Goal: Task Accomplishment & Management: Complete application form

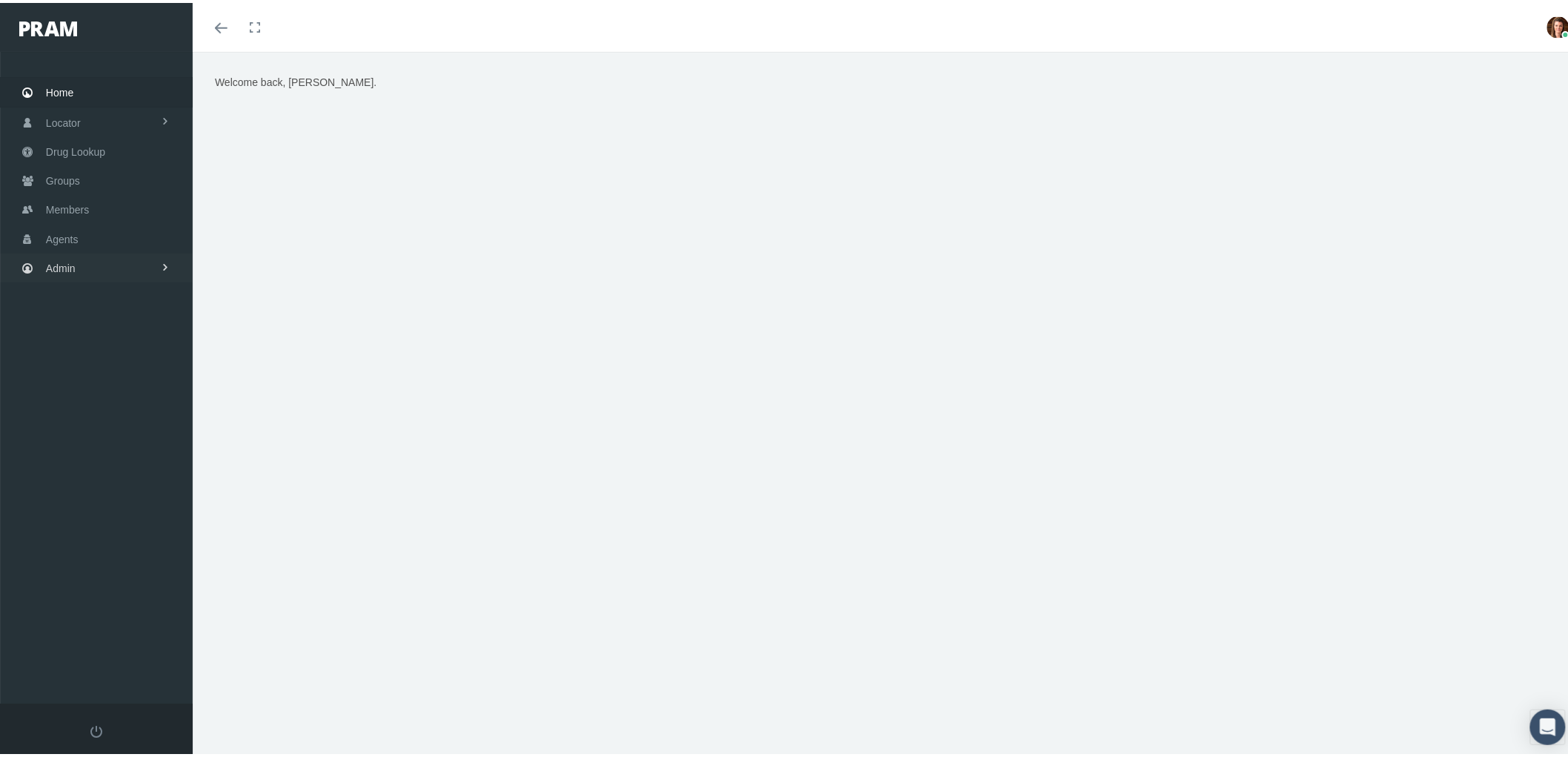
click at [89, 263] on link "Admin" at bounding box center [96, 264] width 192 height 29
click at [92, 322] on span "Agents" at bounding box center [77, 325] width 33 height 25
click at [127, 410] on span "Bank Info Requests" at bounding box center [103, 407] width 90 height 25
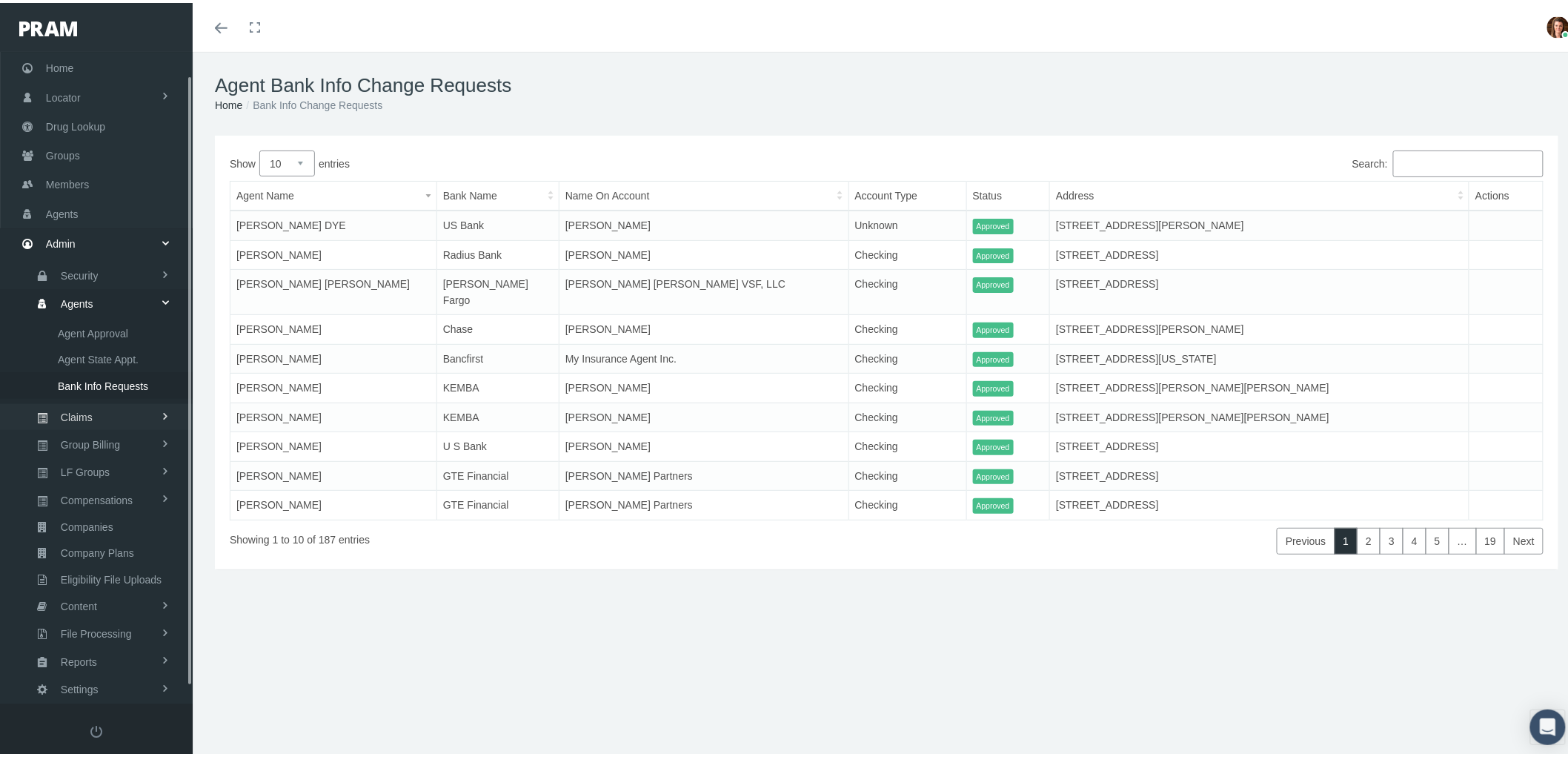
scroll to position [42, 0]
click at [115, 472] on span "Compensations" at bounding box center [97, 479] width 72 height 25
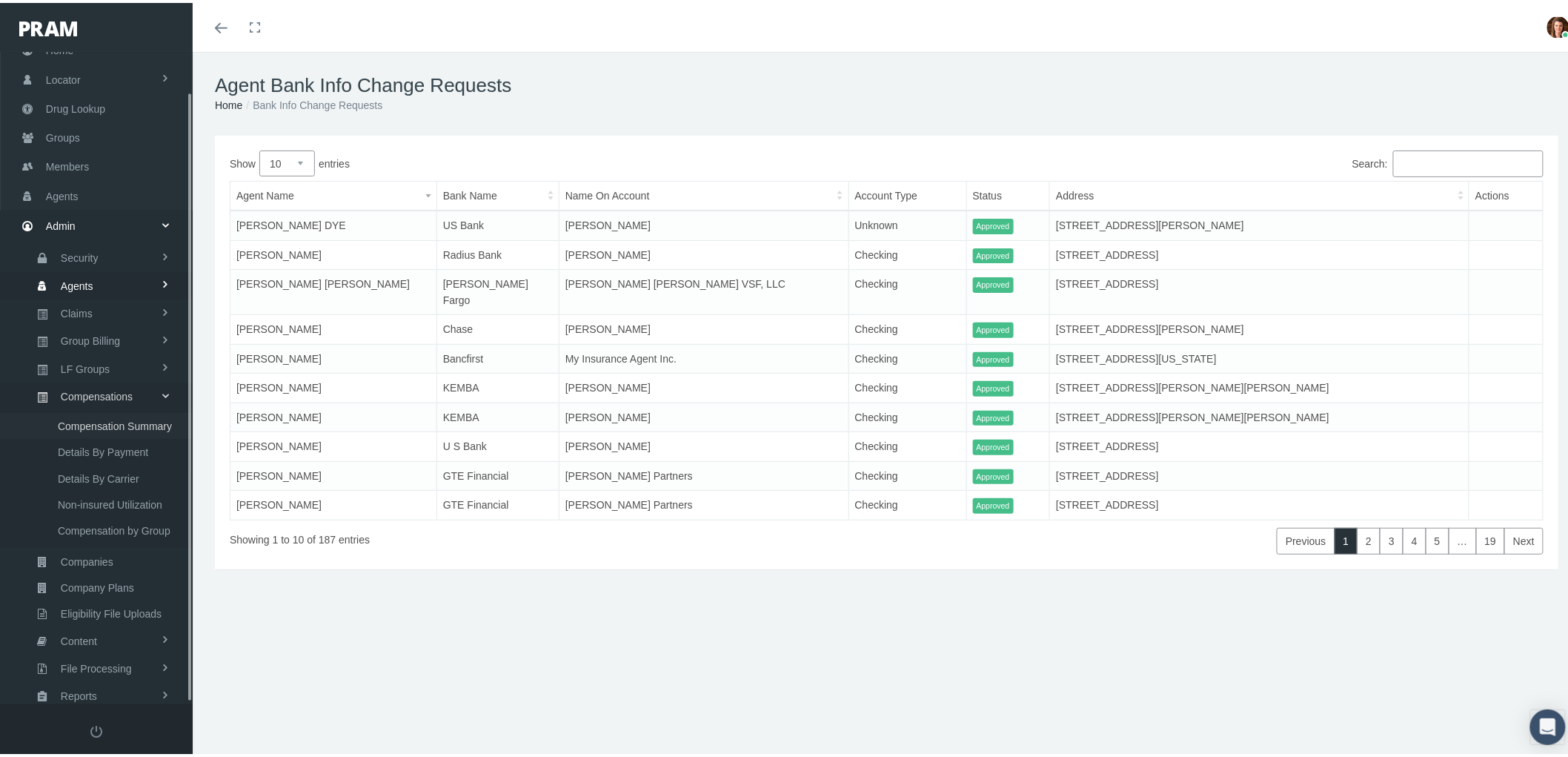
click at [140, 411] on span "Compensation Summary" at bounding box center [115, 423] width 114 height 25
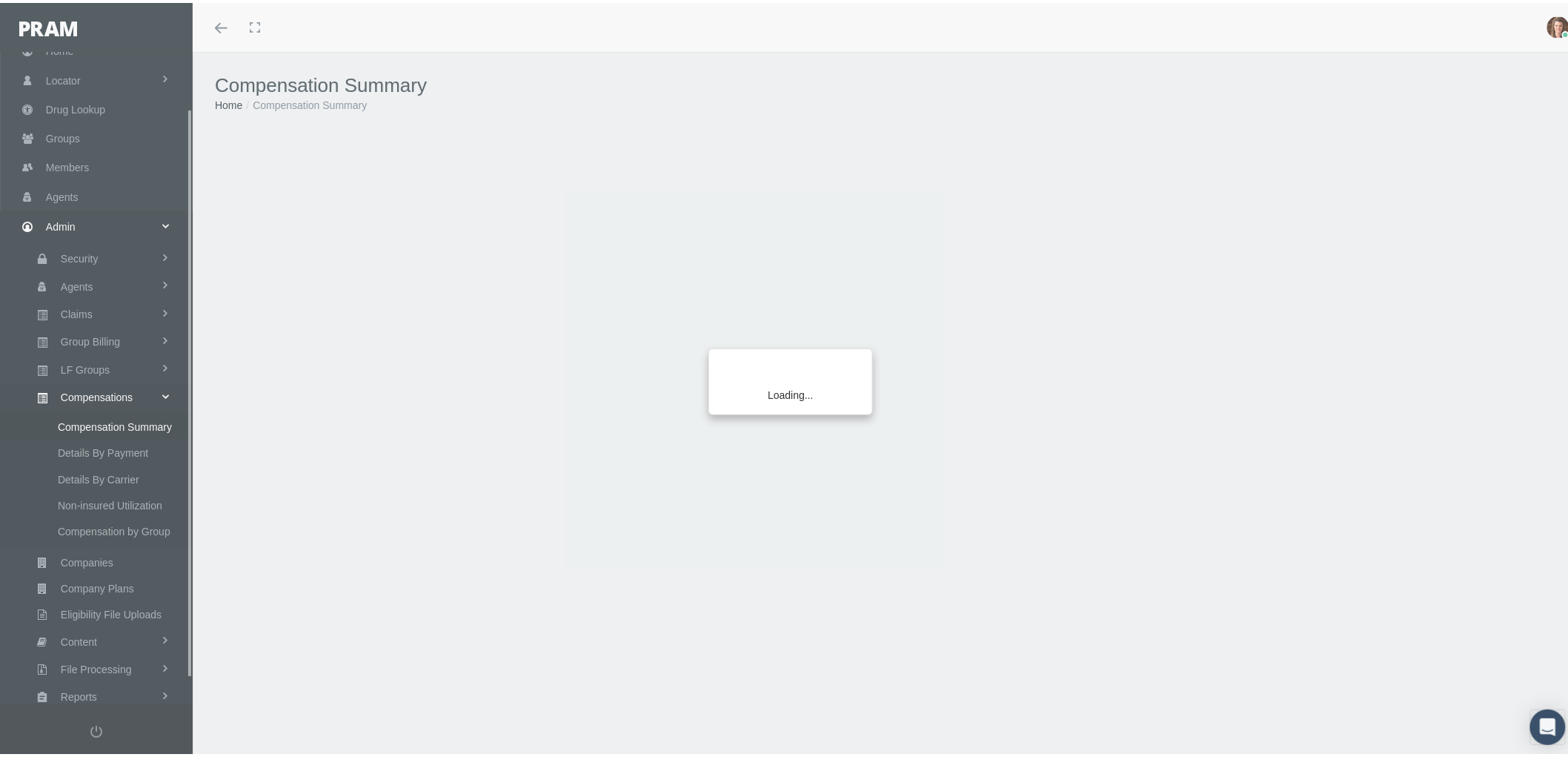
scroll to position [93, 0]
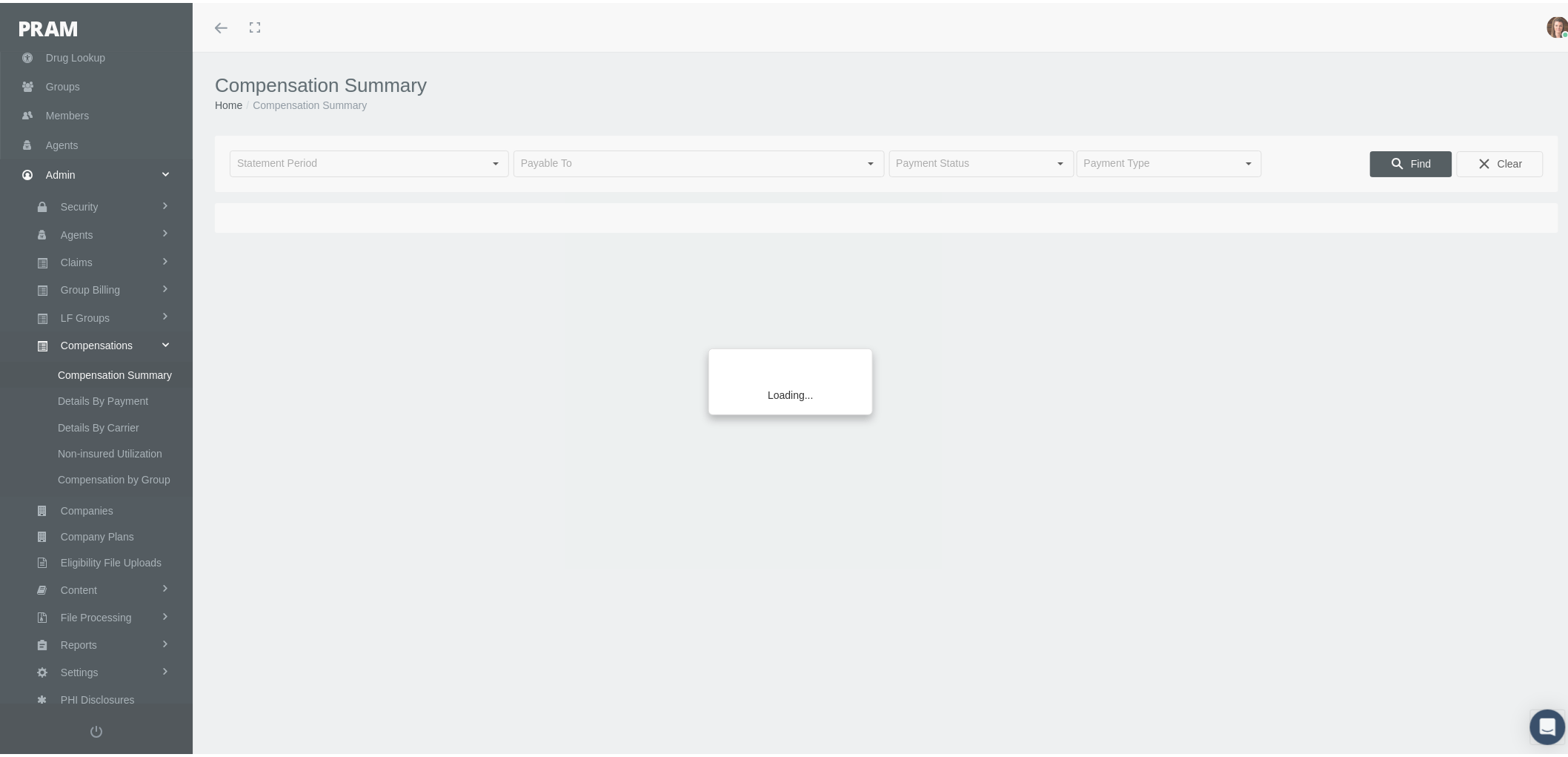
type input "[DATE]"
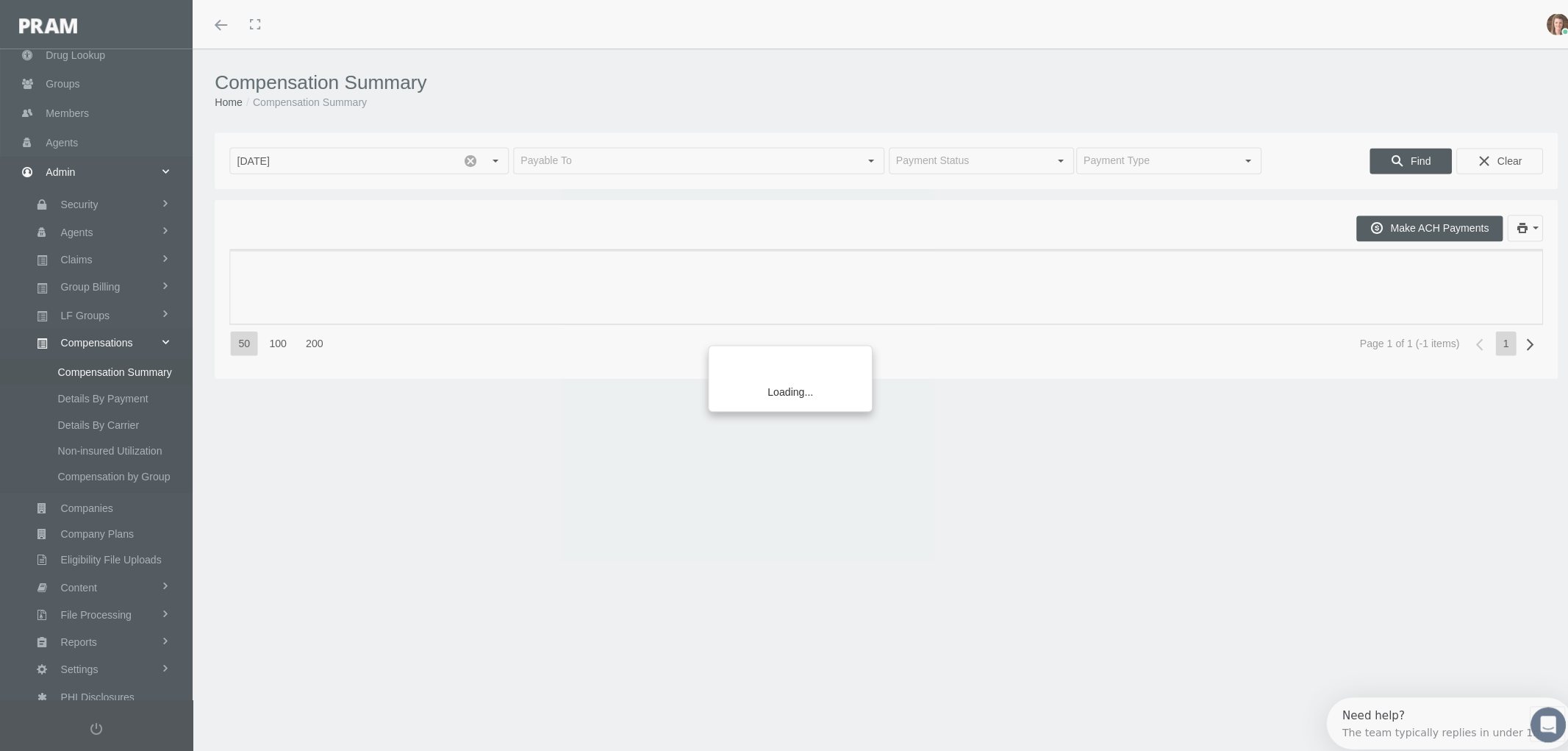
scroll to position [0, 0]
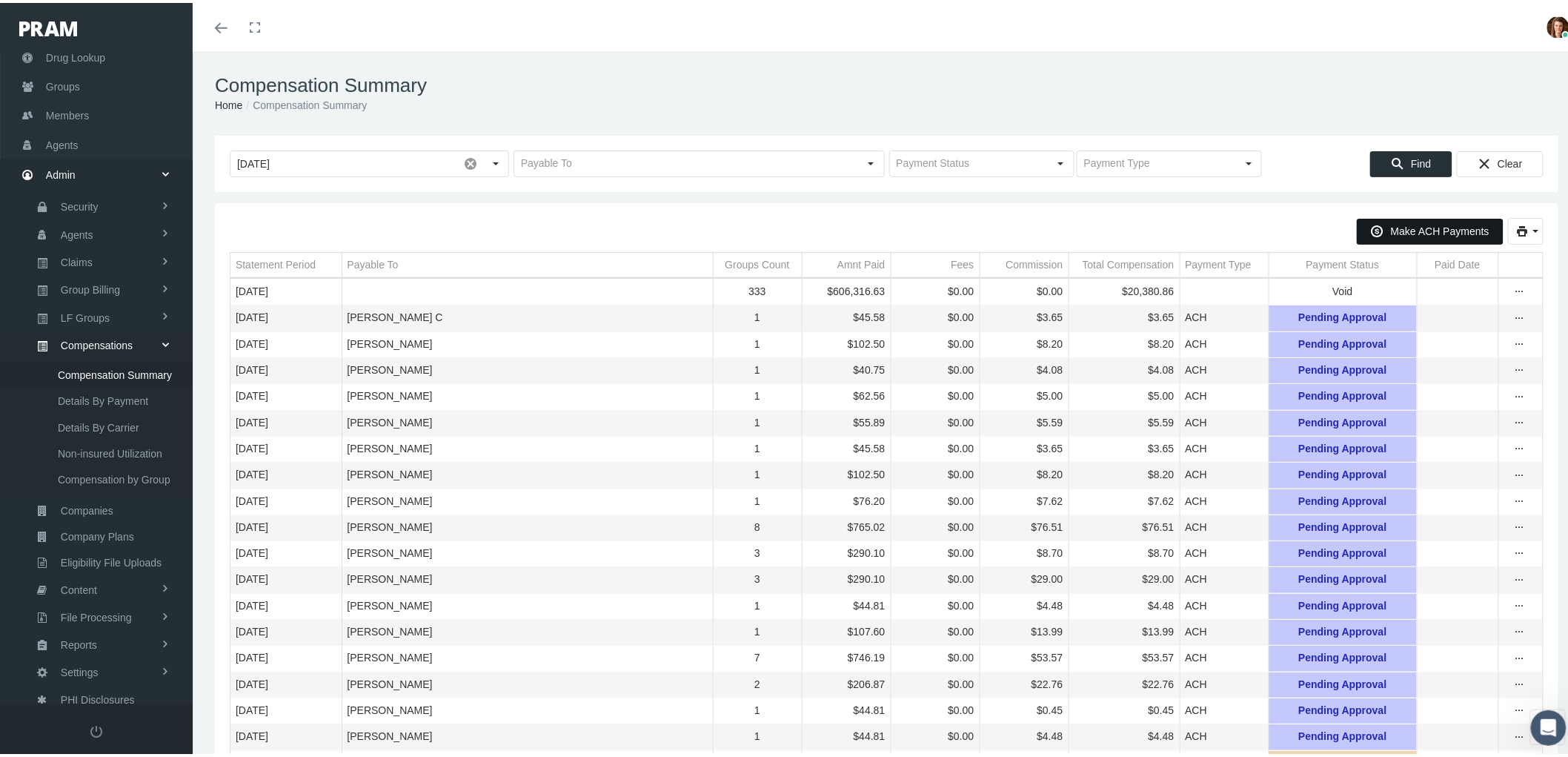
click at [1407, 228] on span "Make ACH Payments" at bounding box center [1440, 228] width 99 height 12
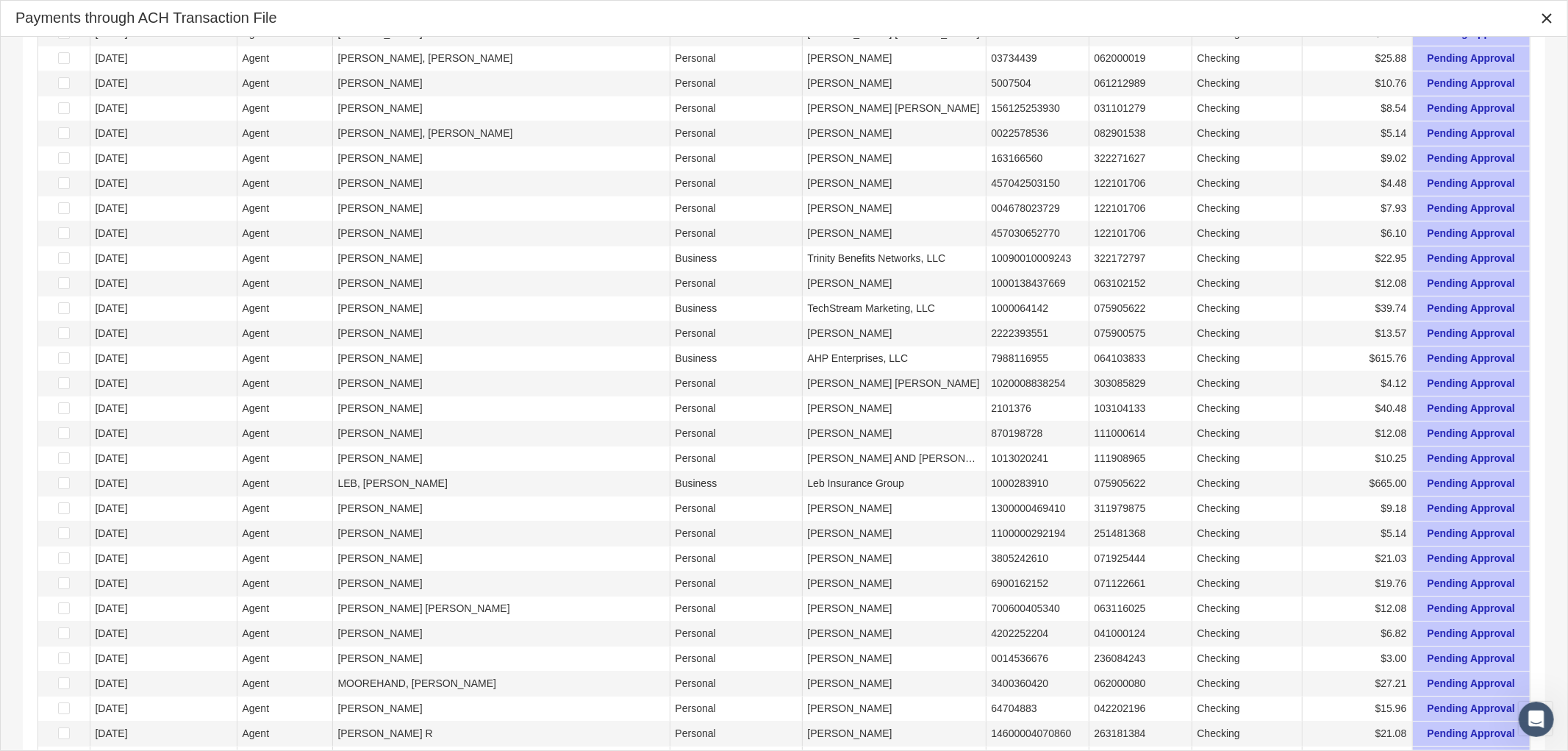
scroll to position [3481, 0]
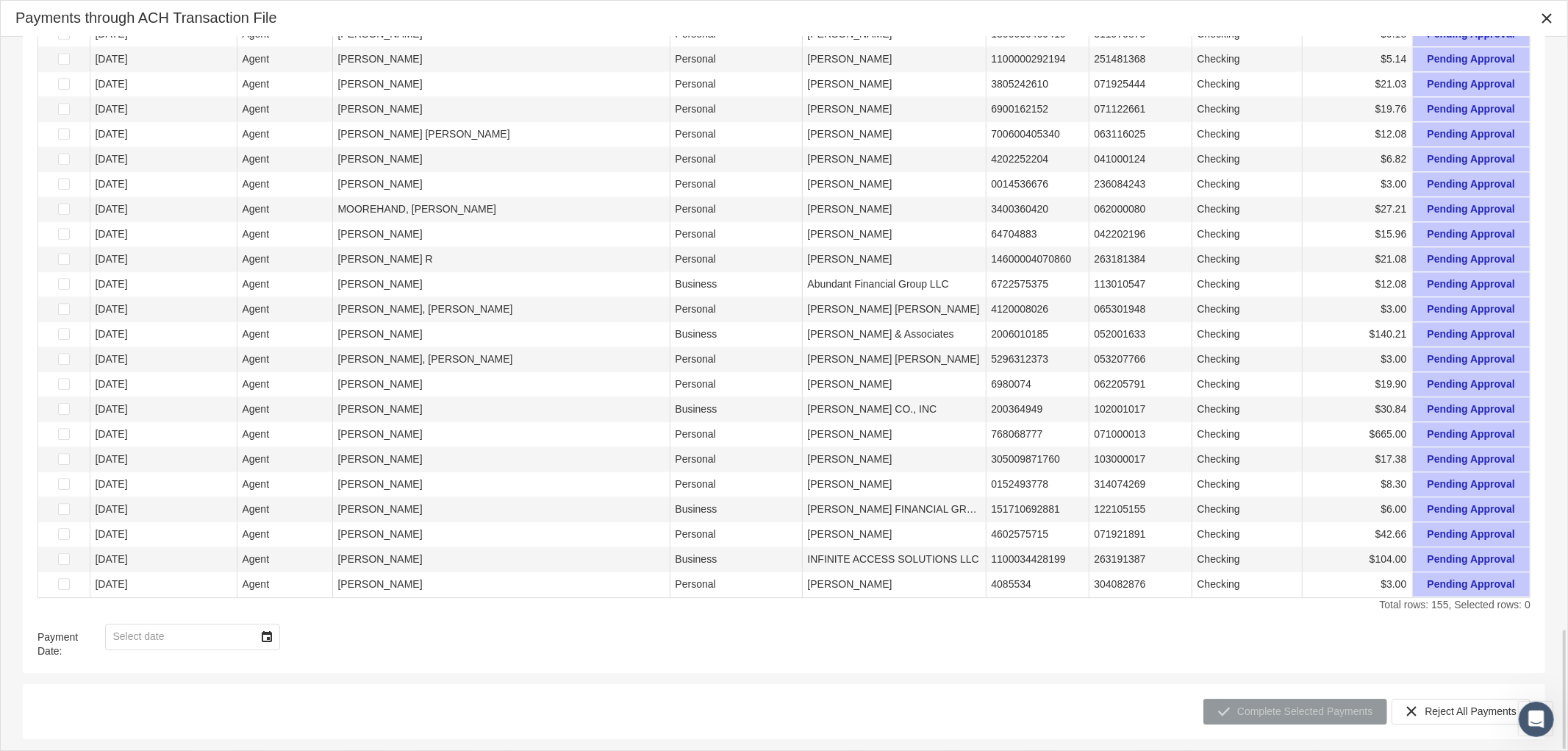
click at [269, 647] on div "Select" at bounding box center [266, 636] width 23 height 23
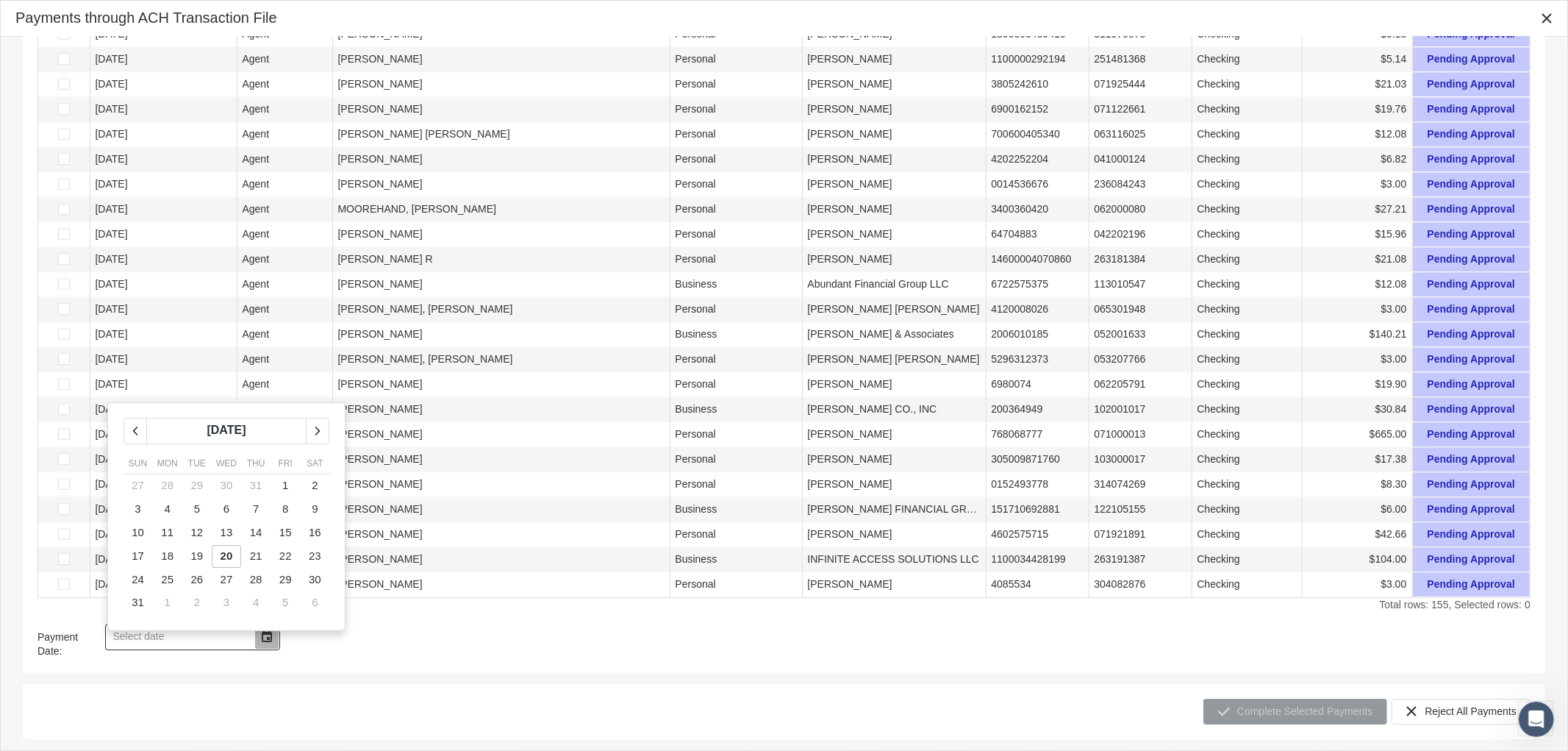
drag, startPoint x: 223, startPoint y: 556, endPoint x: 255, endPoint y: 568, distance: 34.2
click at [223, 555] on span "20" at bounding box center [226, 555] width 12 height 12
type input "8/20/2025"
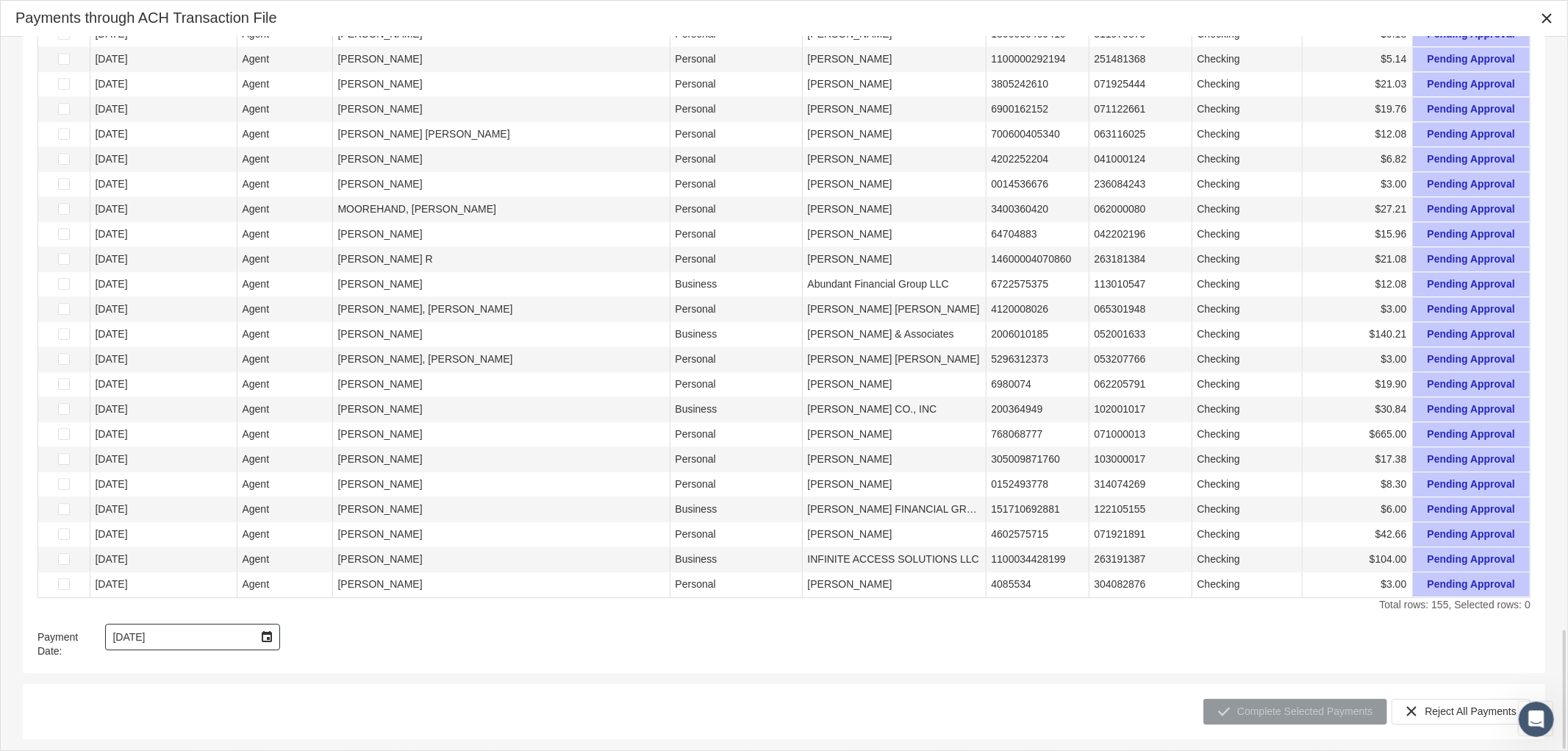
click at [1001, 710] on div "Complete Selected Payments Reject All Payments" at bounding box center [784, 711] width 1493 height 26
drag, startPoint x: 774, startPoint y: 674, endPoint x: 814, endPoint y: 670, distance: 40.2
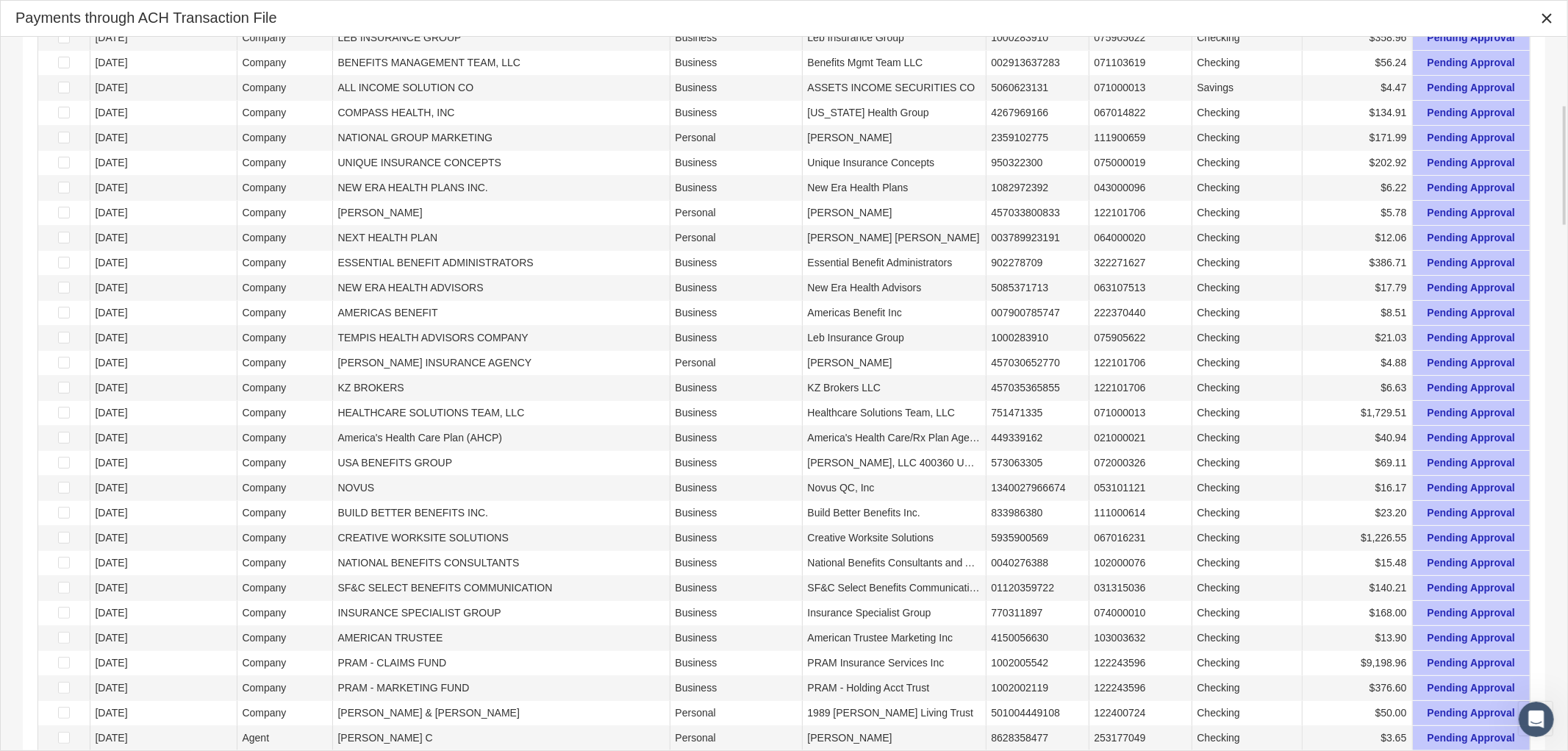
scroll to position [0, 0]
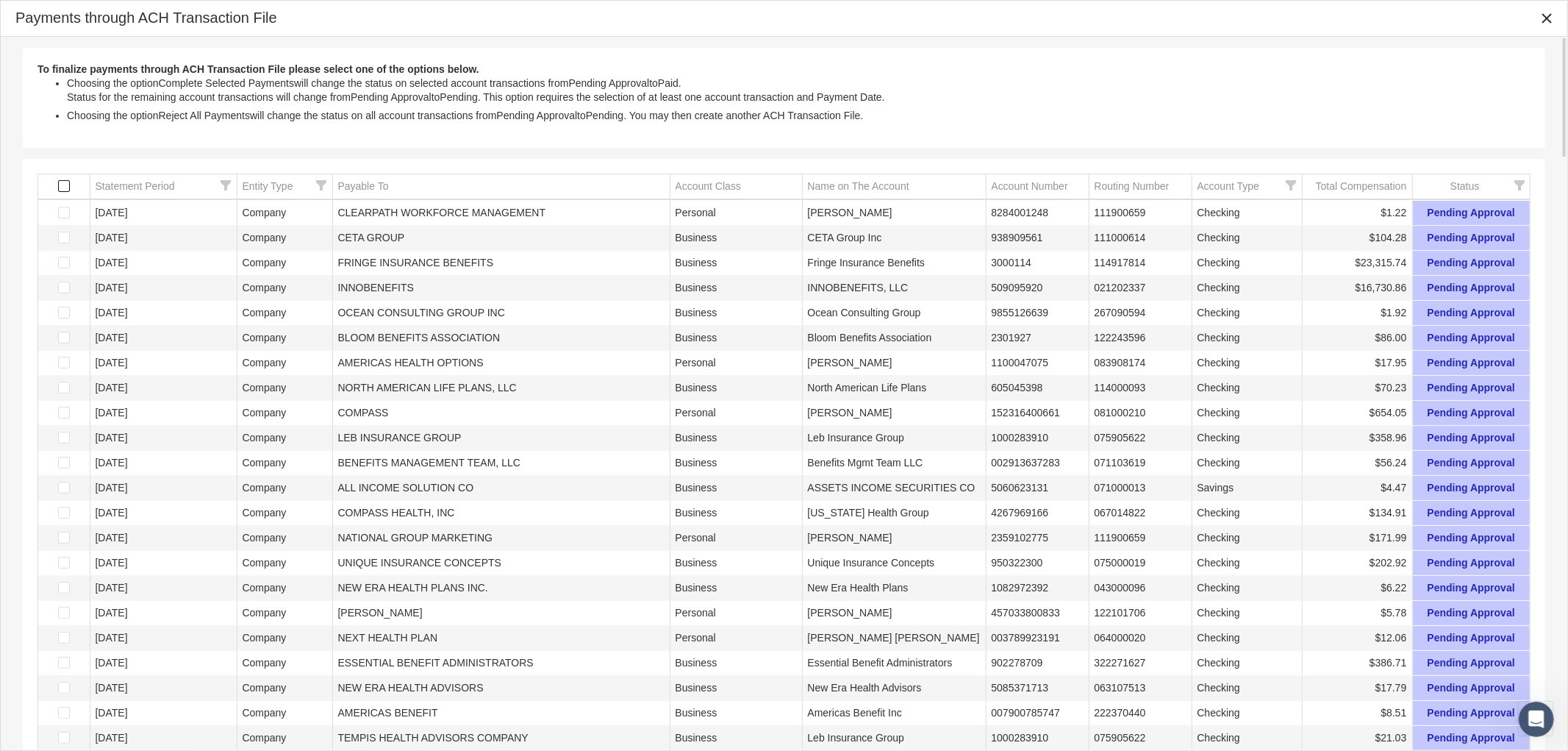
click at [61, 185] on span "Select all" at bounding box center [64, 186] width 12 height 12
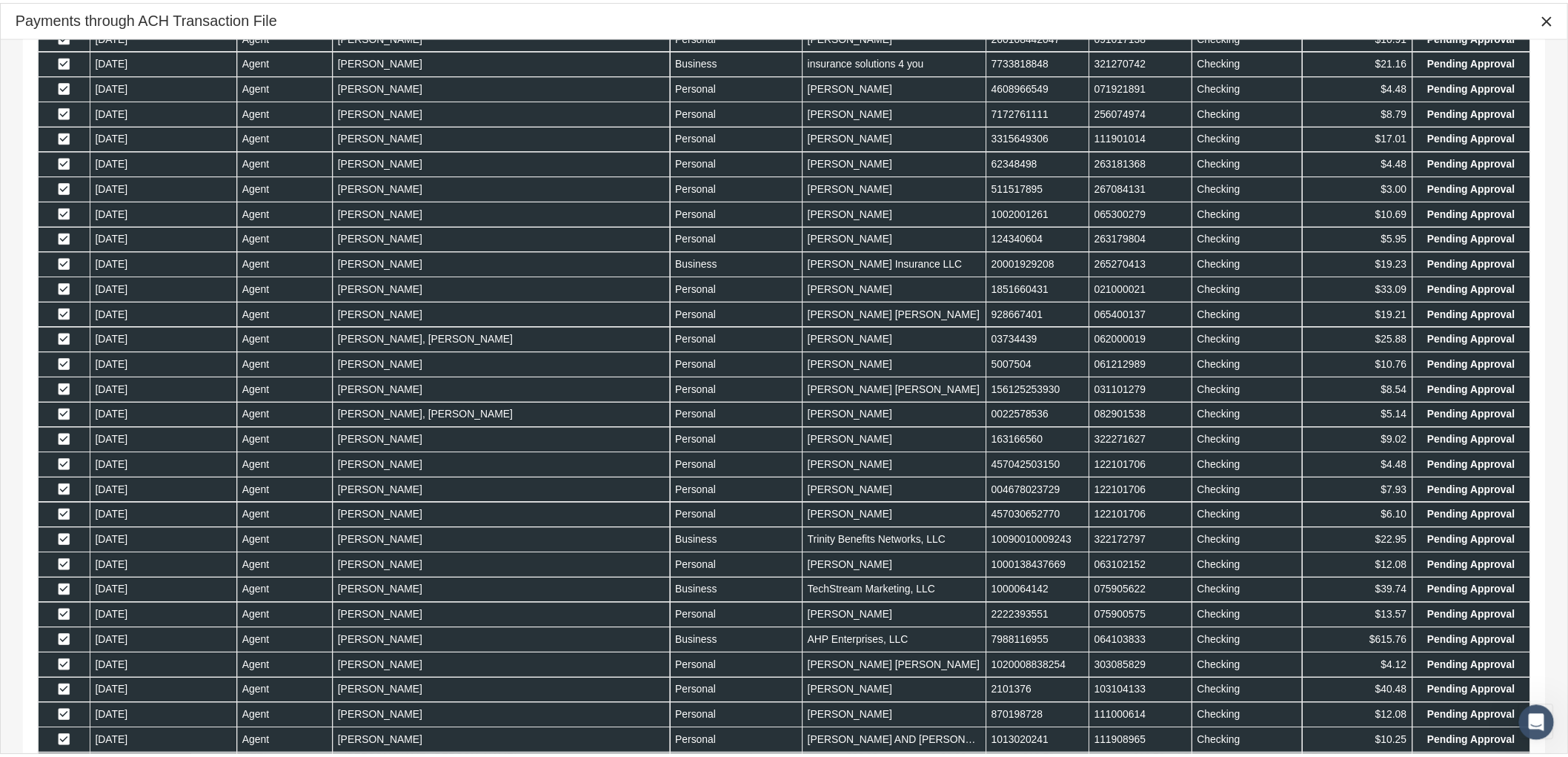
scroll to position [3509, 0]
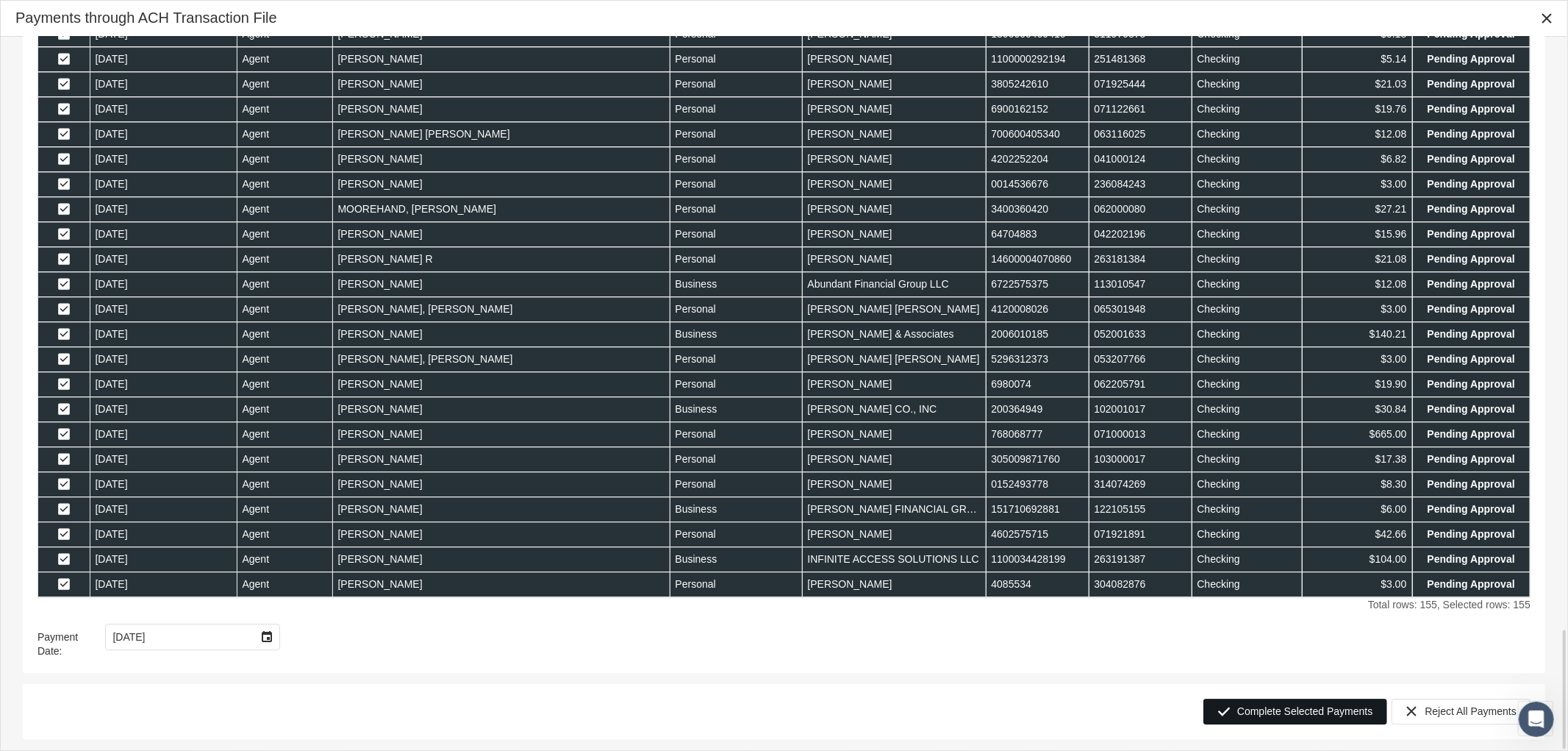
click at [1288, 714] on span "Complete Selected Payments" at bounding box center [1304, 711] width 135 height 12
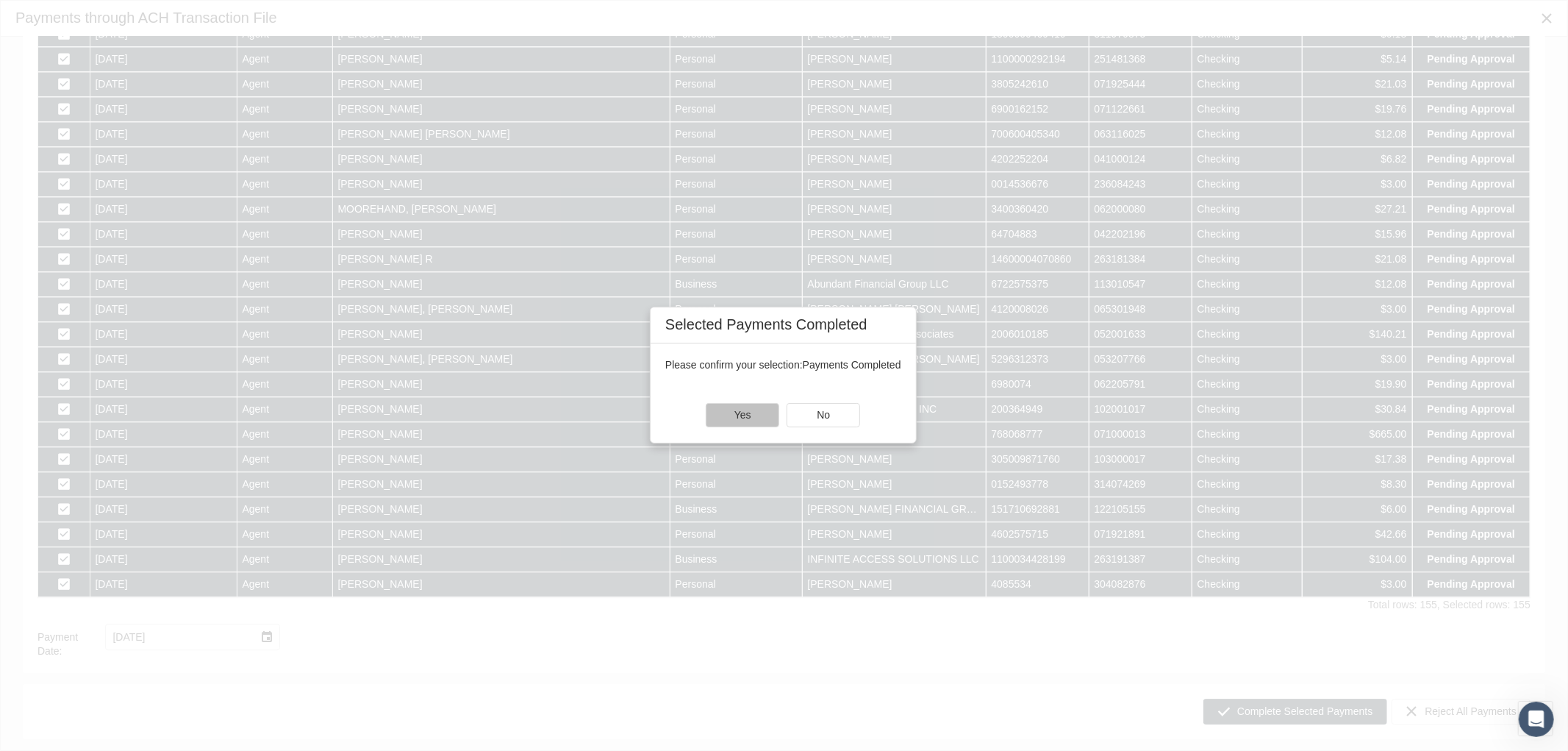
click at [741, 420] on span "Yes" at bounding box center [743, 415] width 17 height 12
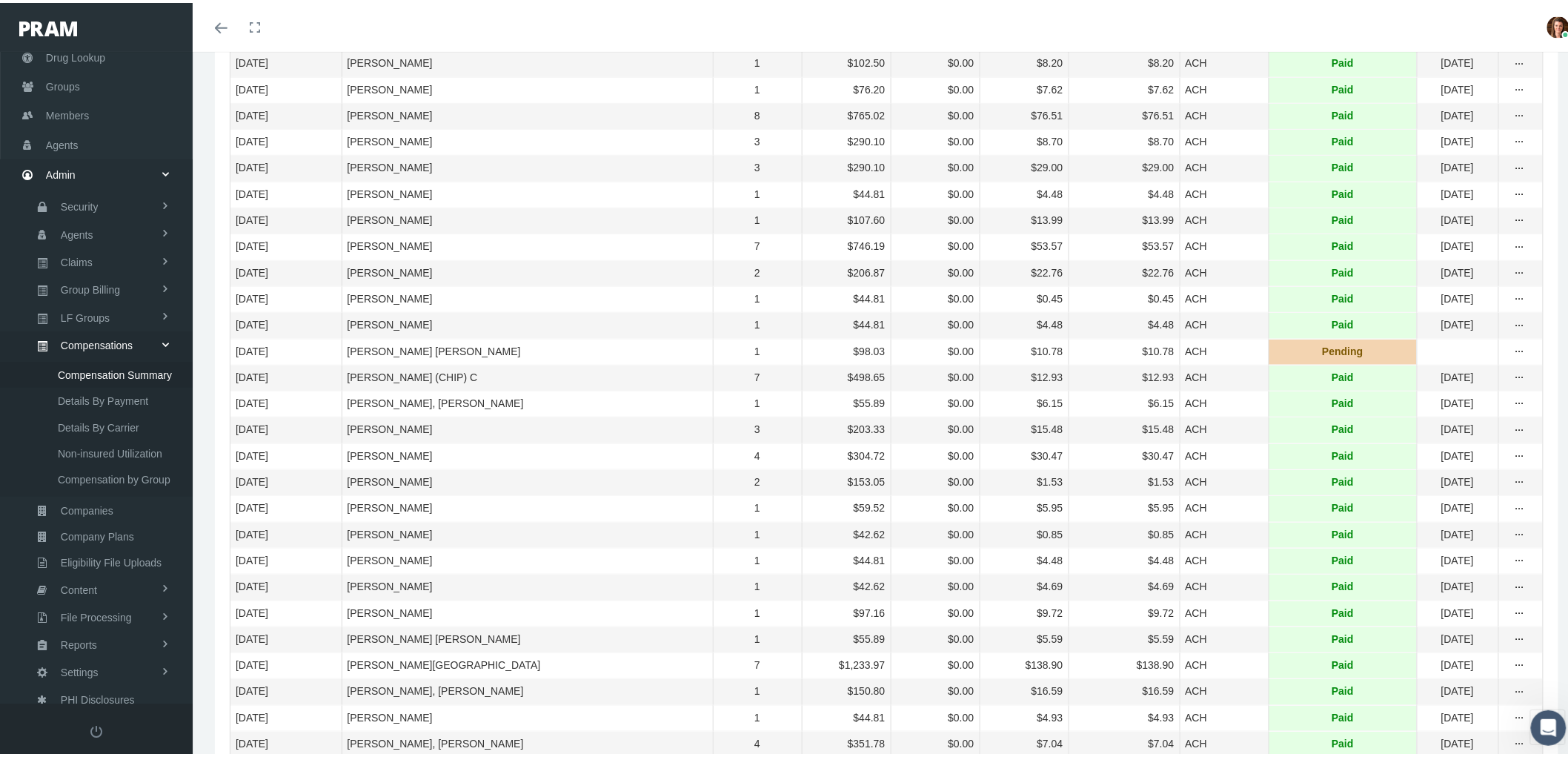
scroll to position [82, 0]
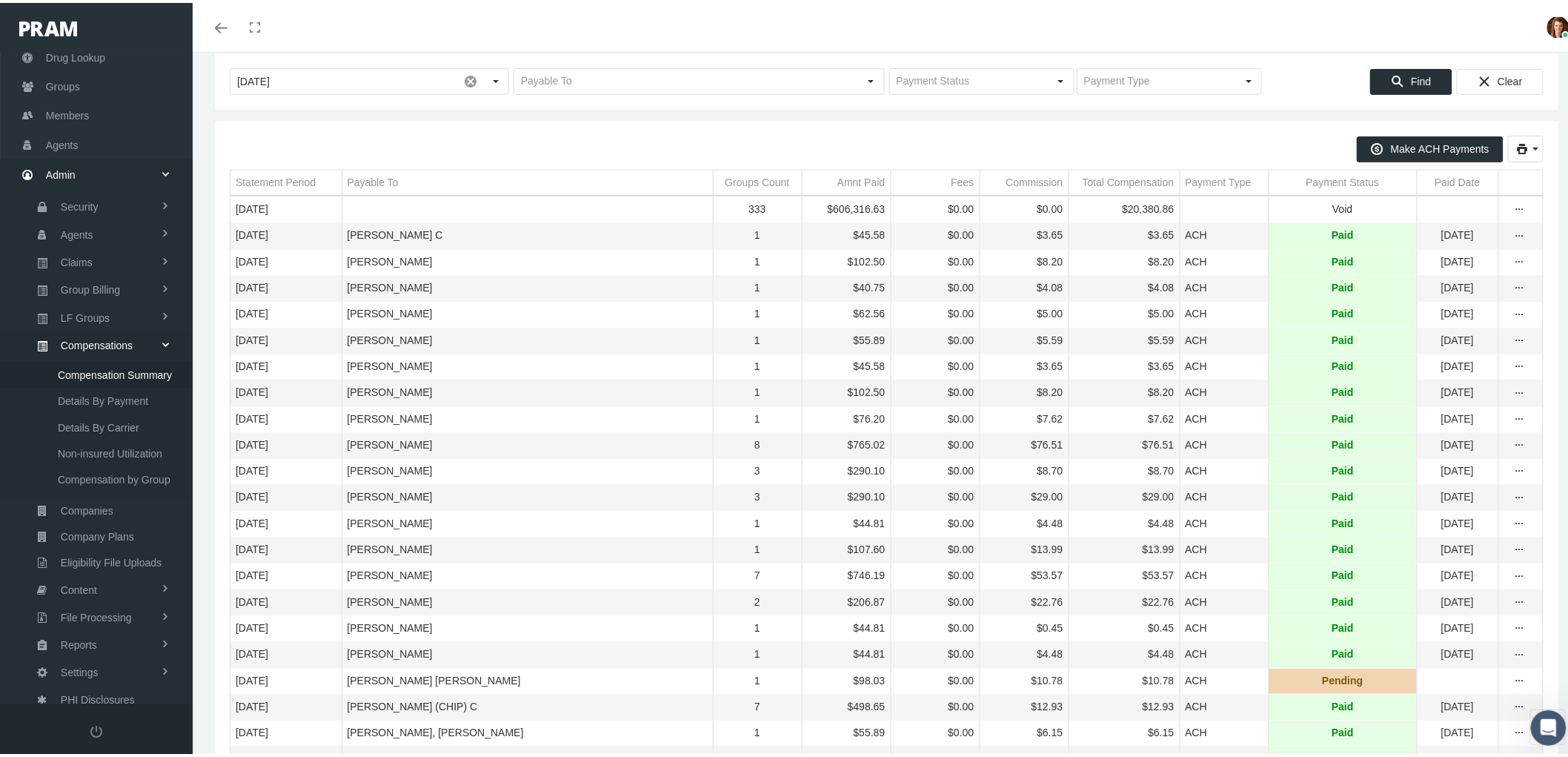
click at [375, 183] on div "Payable To" at bounding box center [373, 179] width 51 height 14
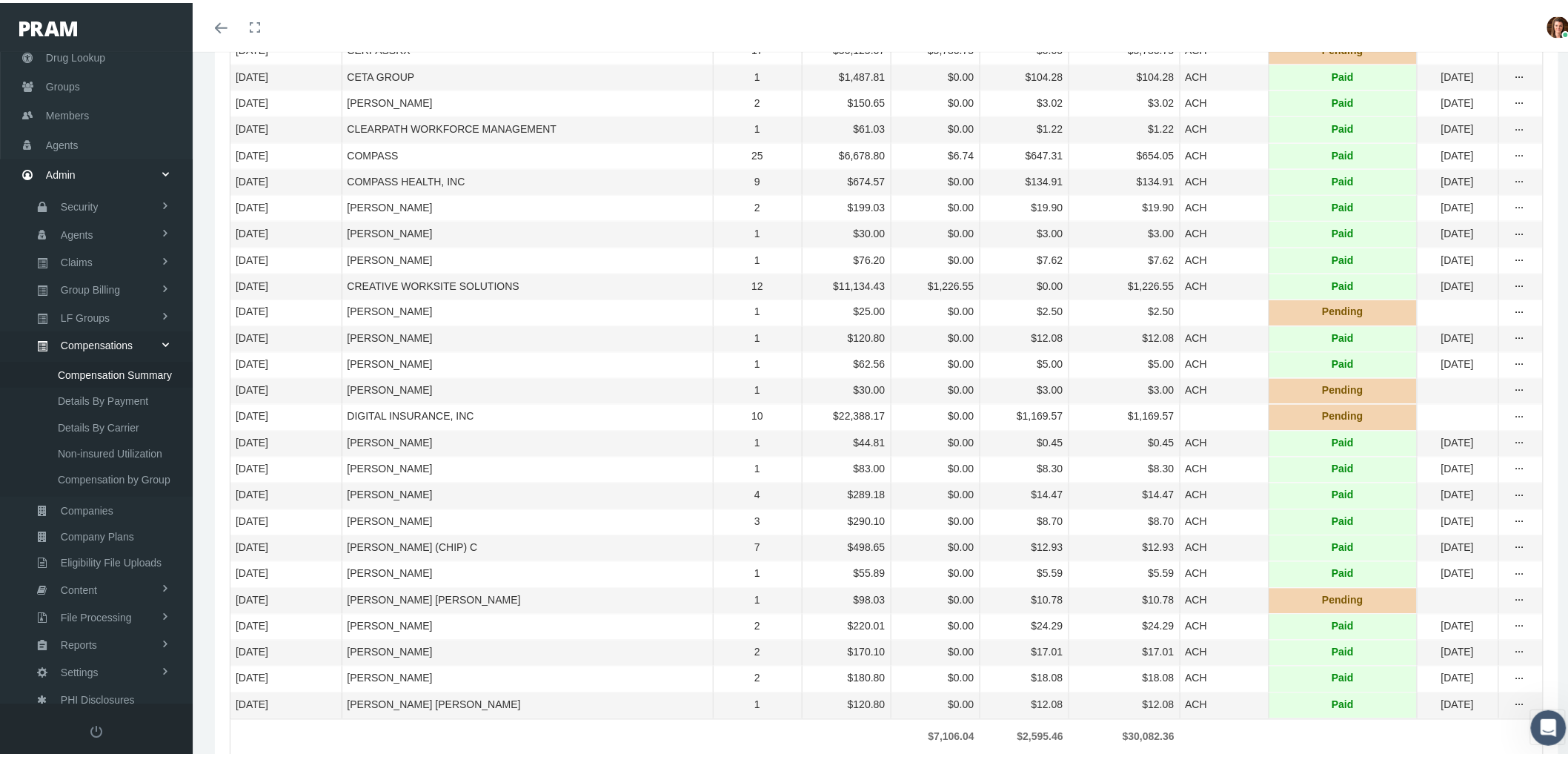
scroll to position [1019, 0]
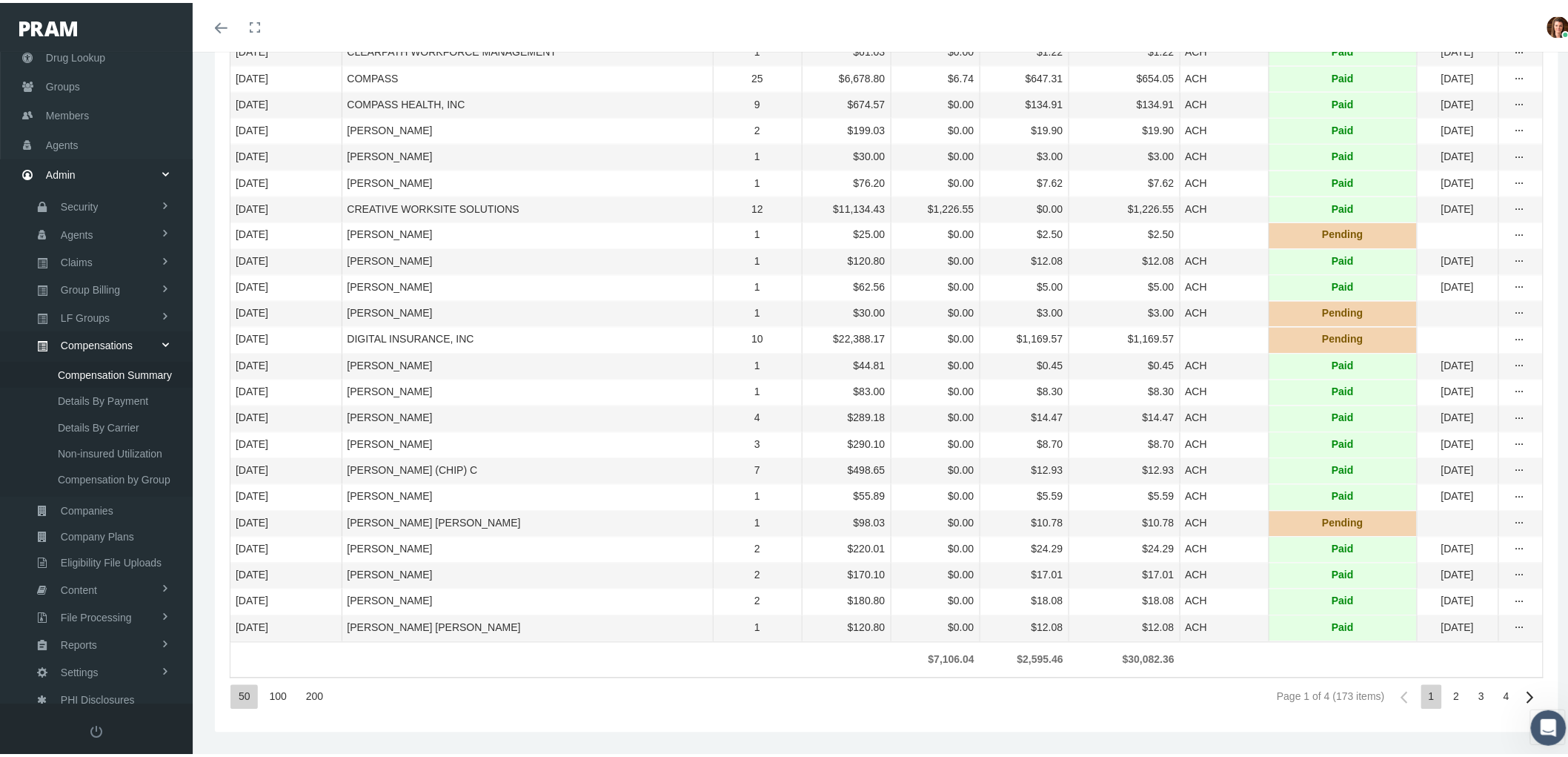
drag, startPoint x: 316, startPoint y: 693, endPoint x: 28, endPoint y: 628, distance: 295.2
click at [314, 693] on div "200" at bounding box center [314, 693] width 33 height 24
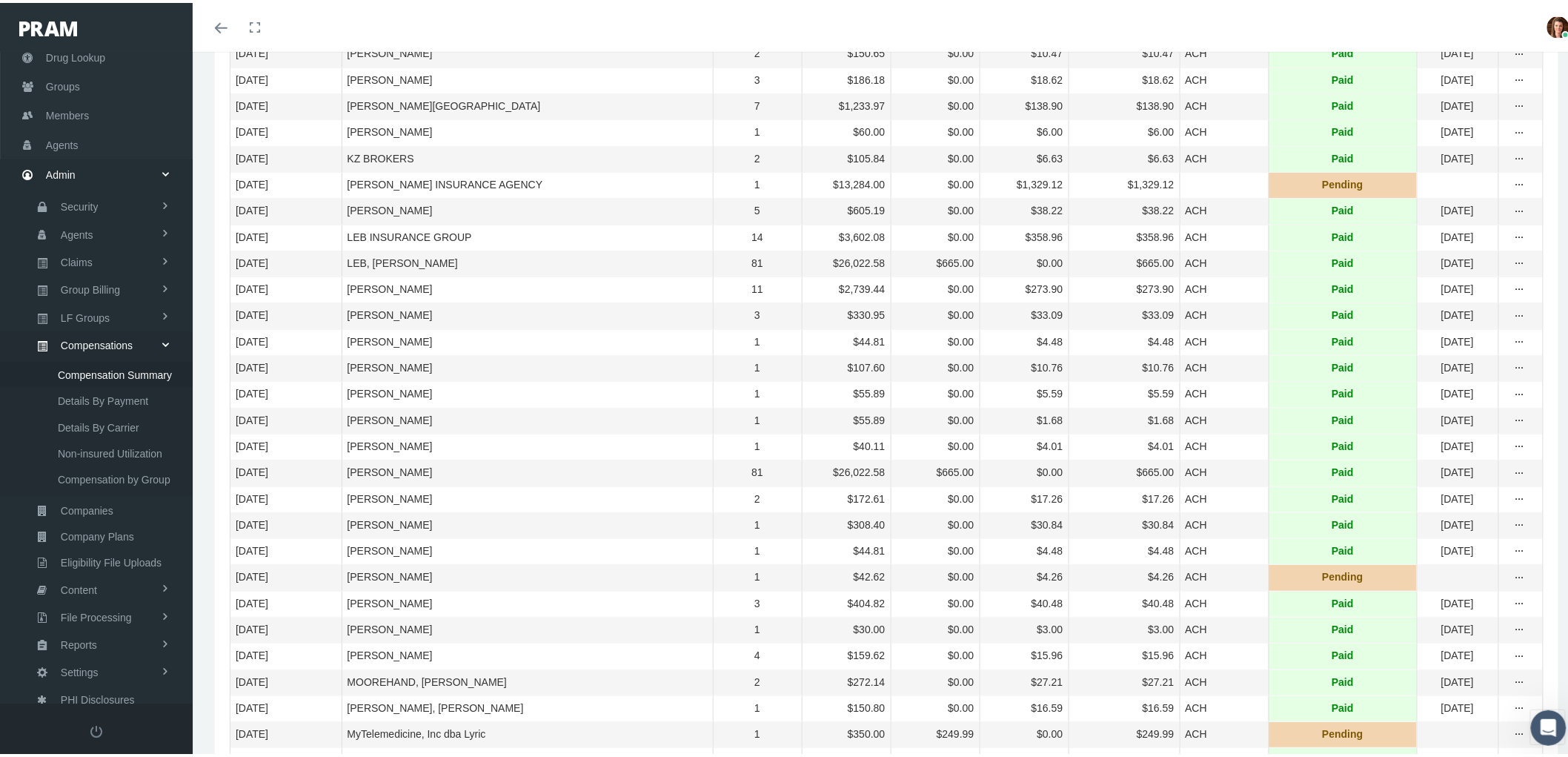
scroll to position [2110, 0]
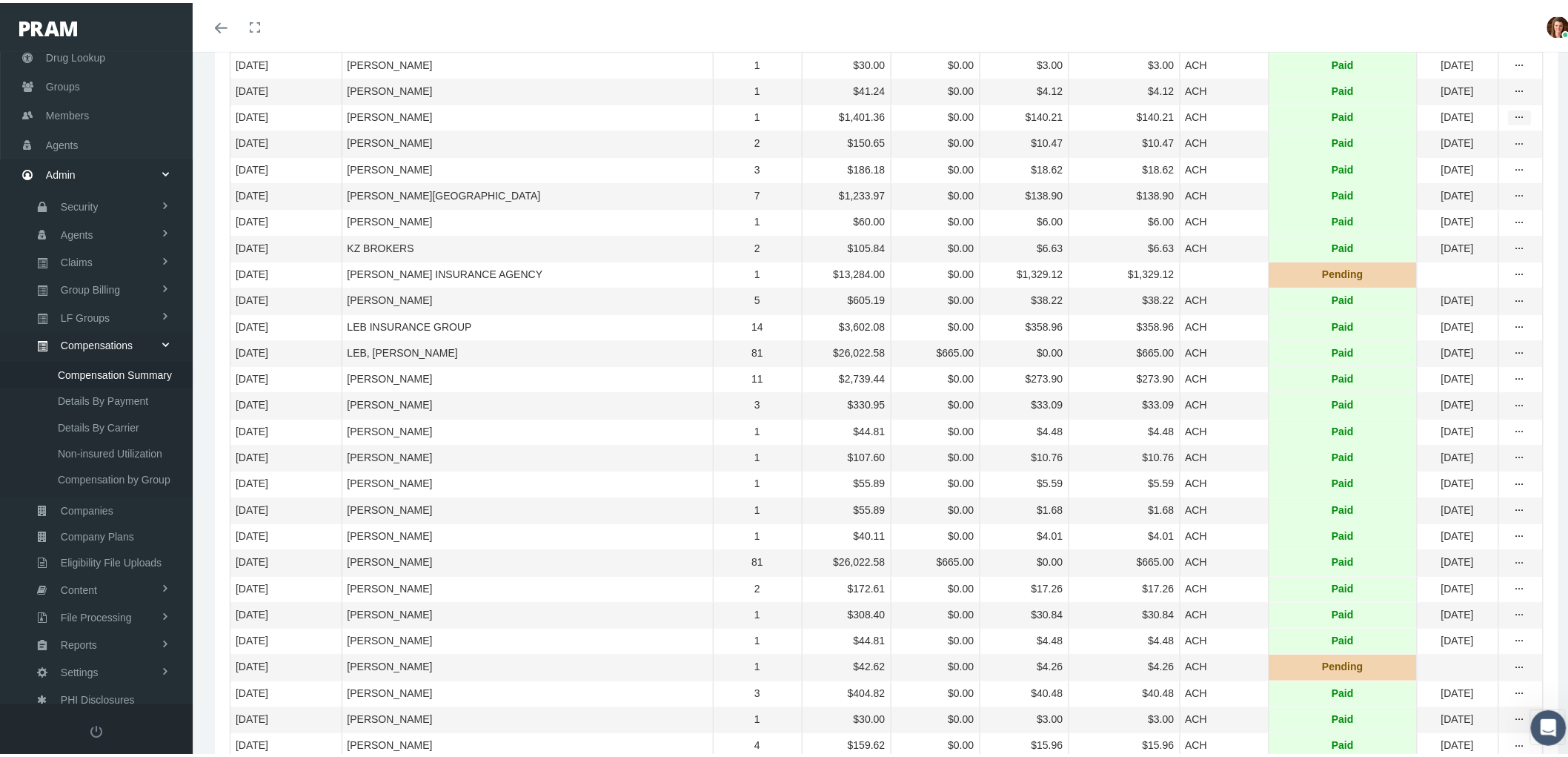
click at [1513, 121] on icon "more" at bounding box center [1519, 115] width 13 height 13
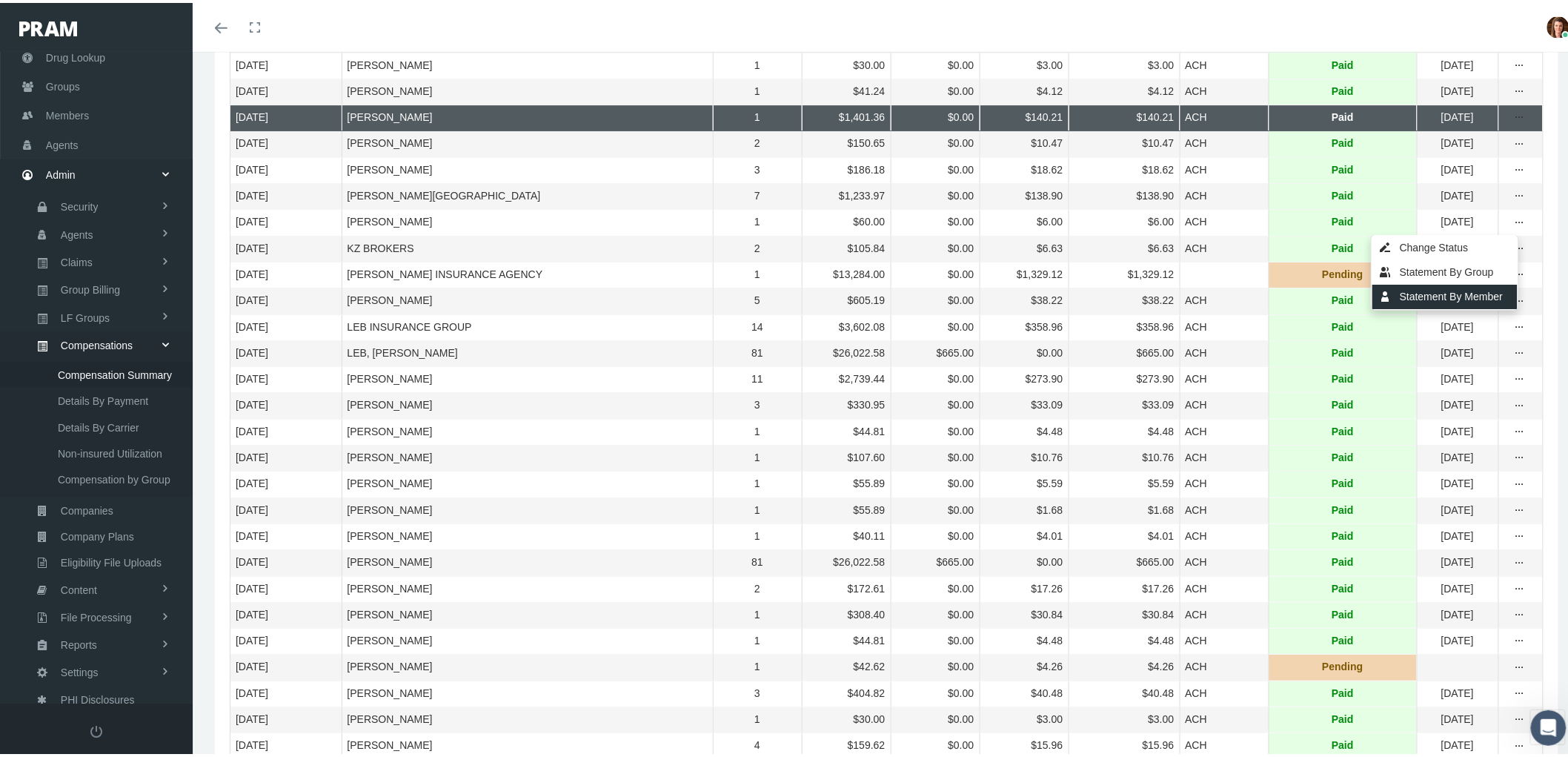
click at [1463, 293] on div "Statement By Member" at bounding box center [1445, 294] width 146 height 24
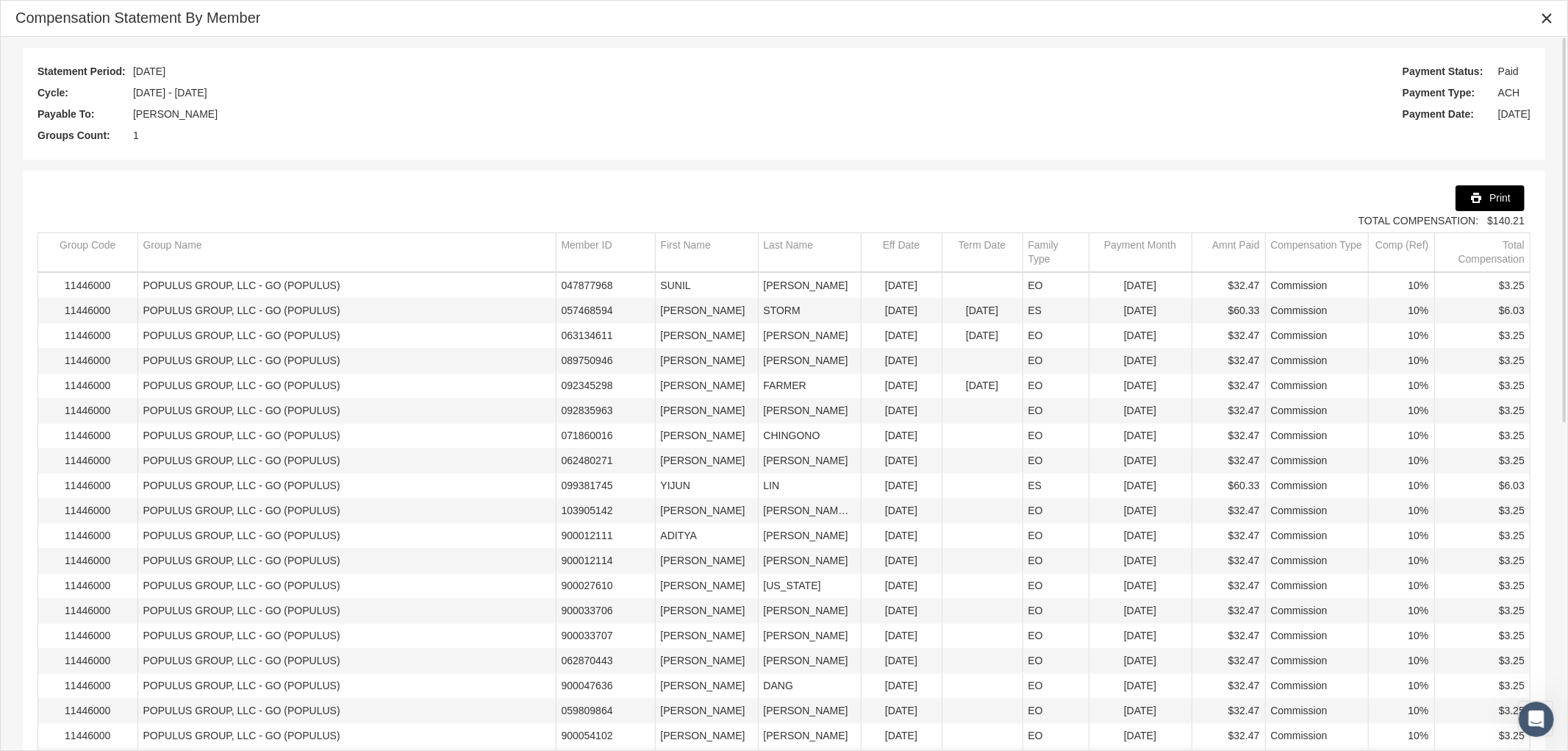
click at [1478, 197] on icon "Print" at bounding box center [1476, 198] width 13 height 13
click at [1544, 26] on div "Close" at bounding box center [1546, 18] width 25 height 25
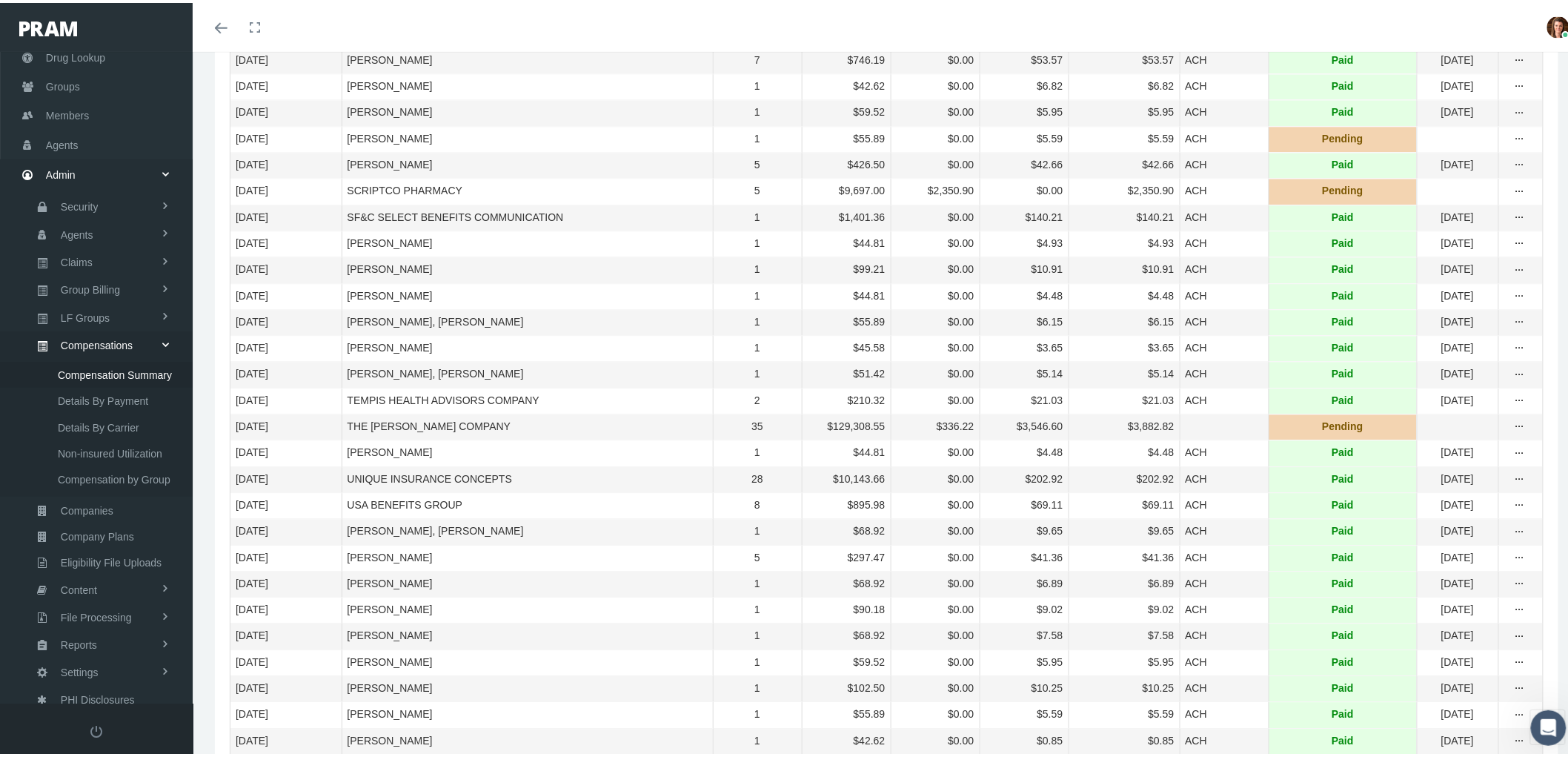
scroll to position [3840, 0]
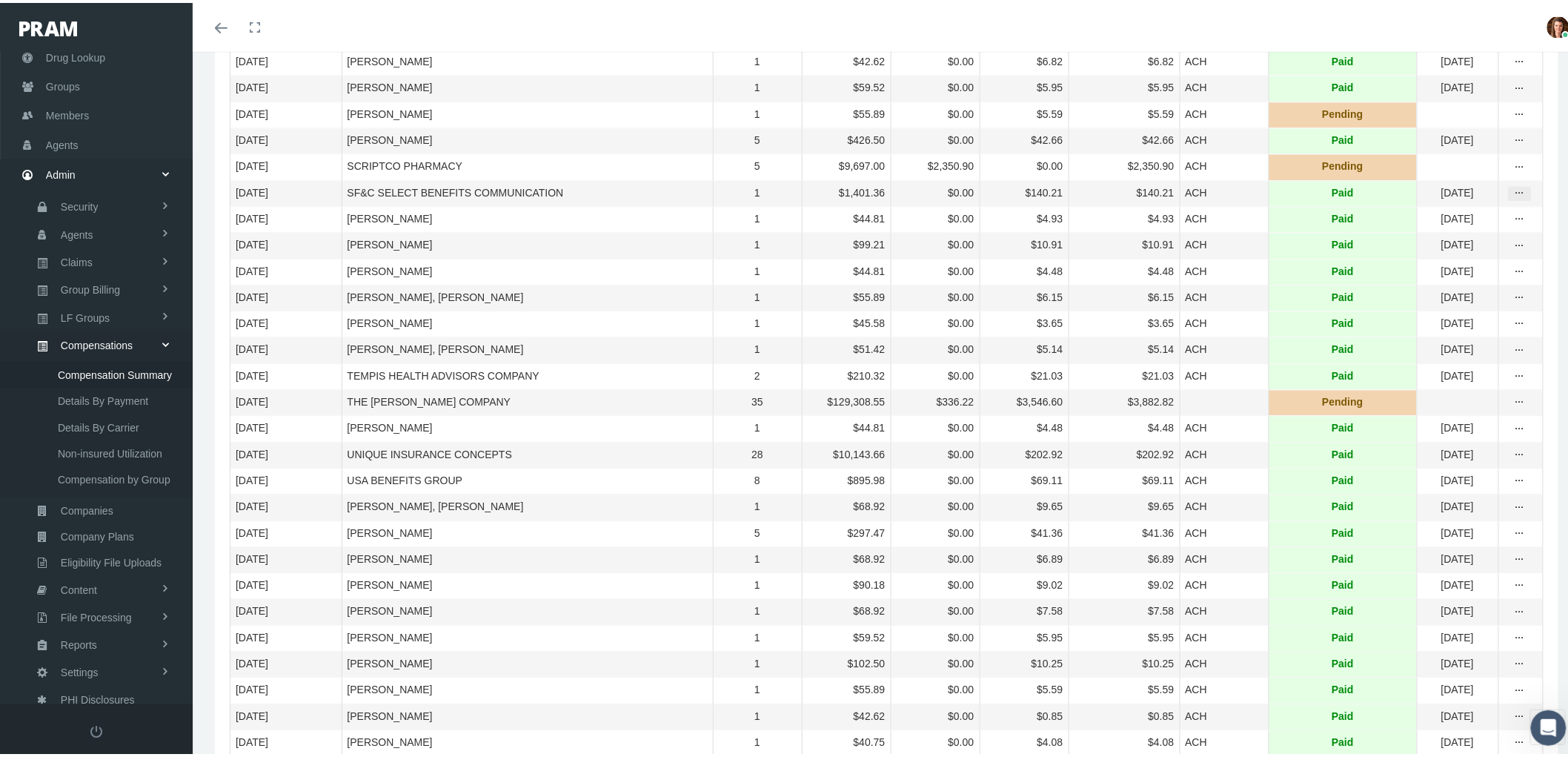
click at [1513, 197] on icon "more" at bounding box center [1519, 191] width 13 height 13
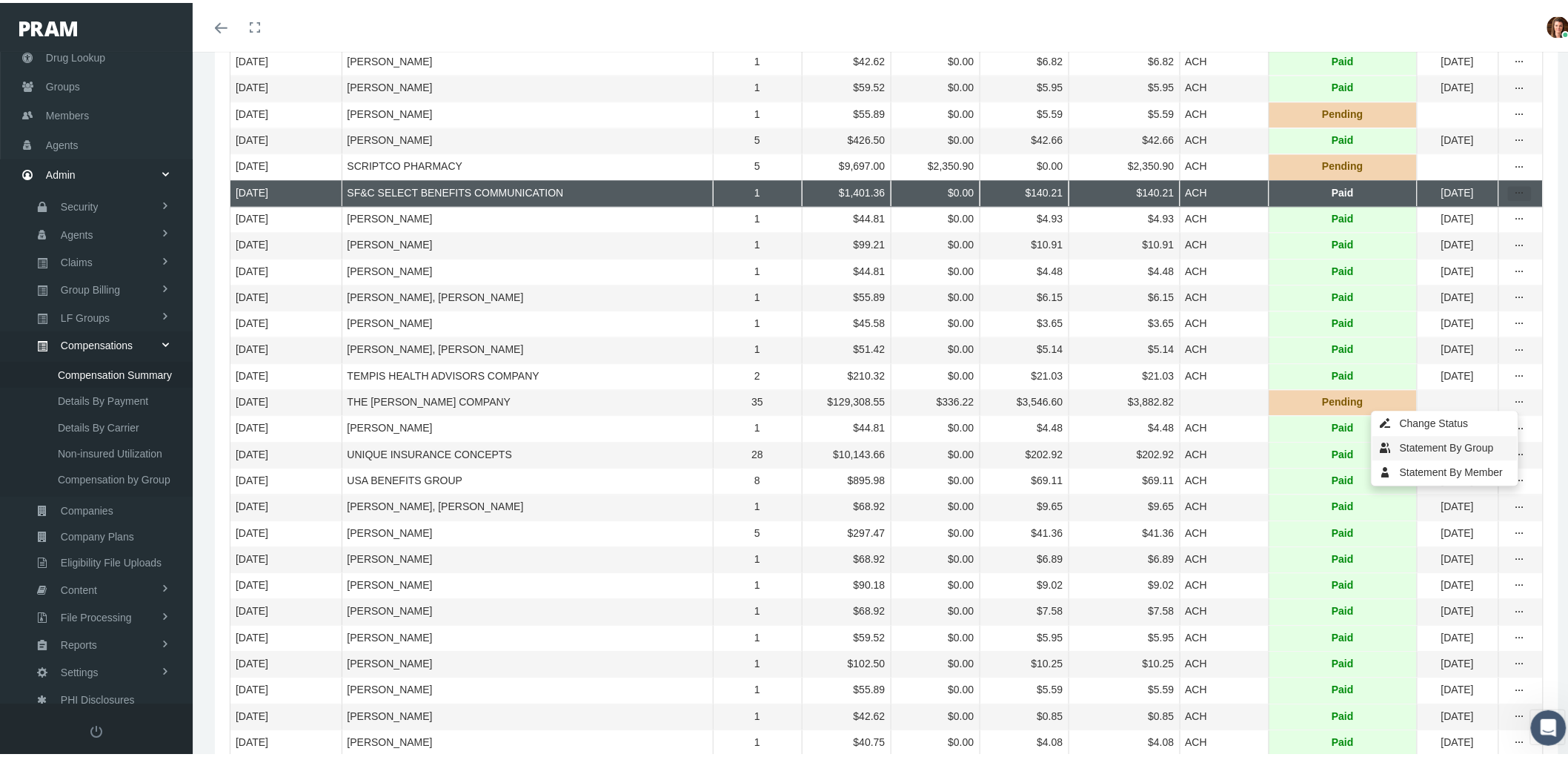
click at [1454, 448] on div "Statement By Group" at bounding box center [1445, 444] width 146 height 24
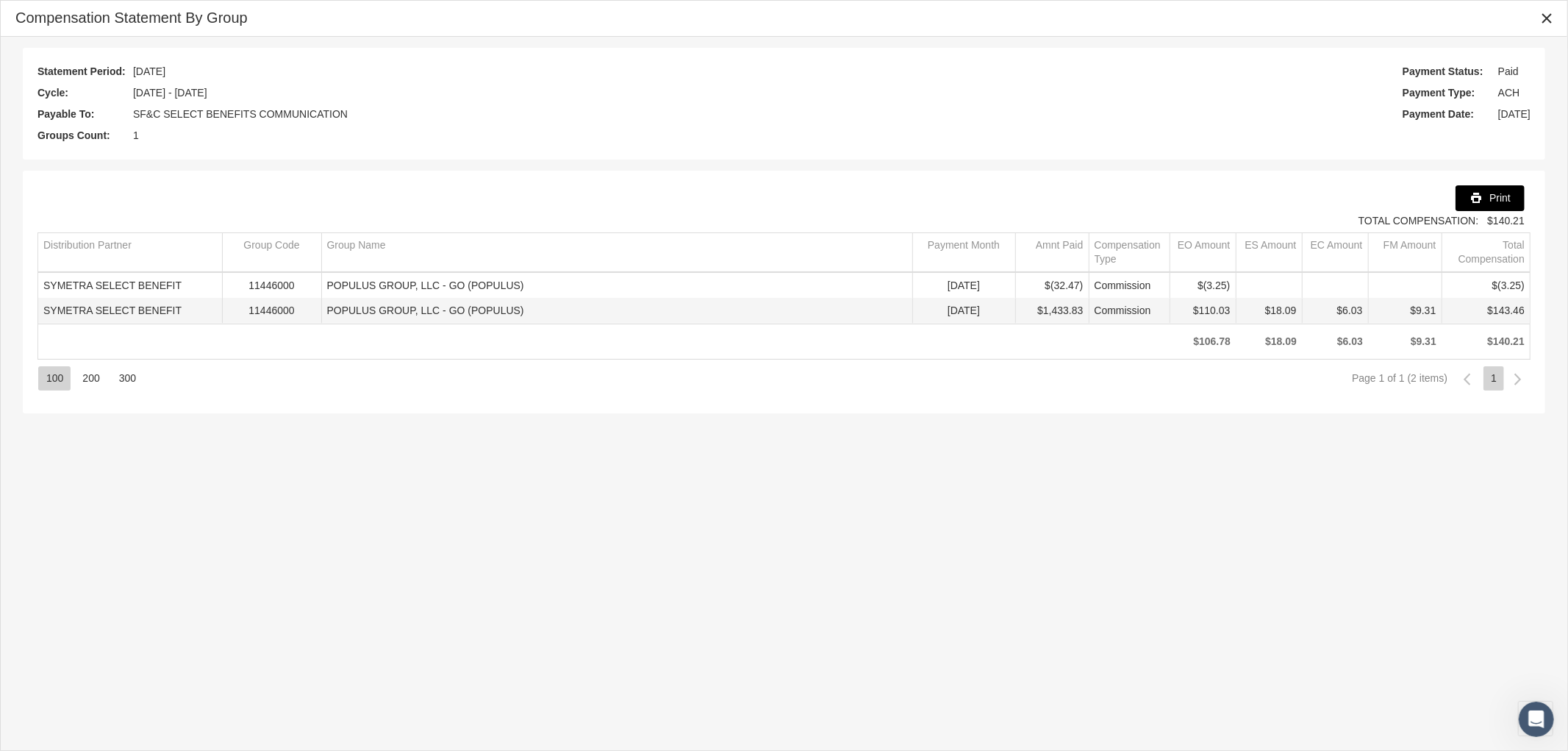
click at [1497, 197] on span "Print" at bounding box center [1500, 198] width 22 height 12
click at [1548, 17] on icon "Close" at bounding box center [1546, 18] width 13 height 13
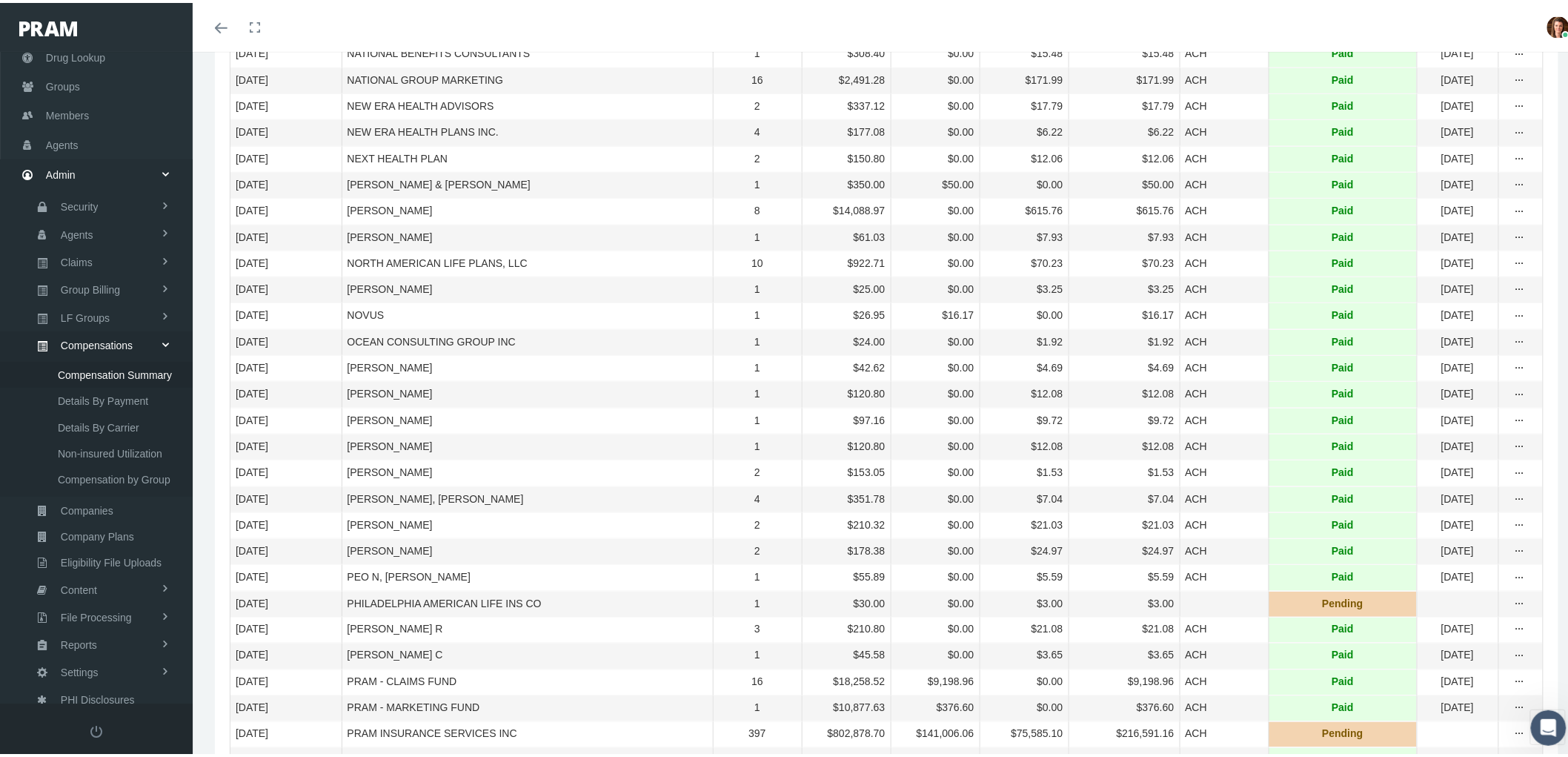
scroll to position [2852, 0]
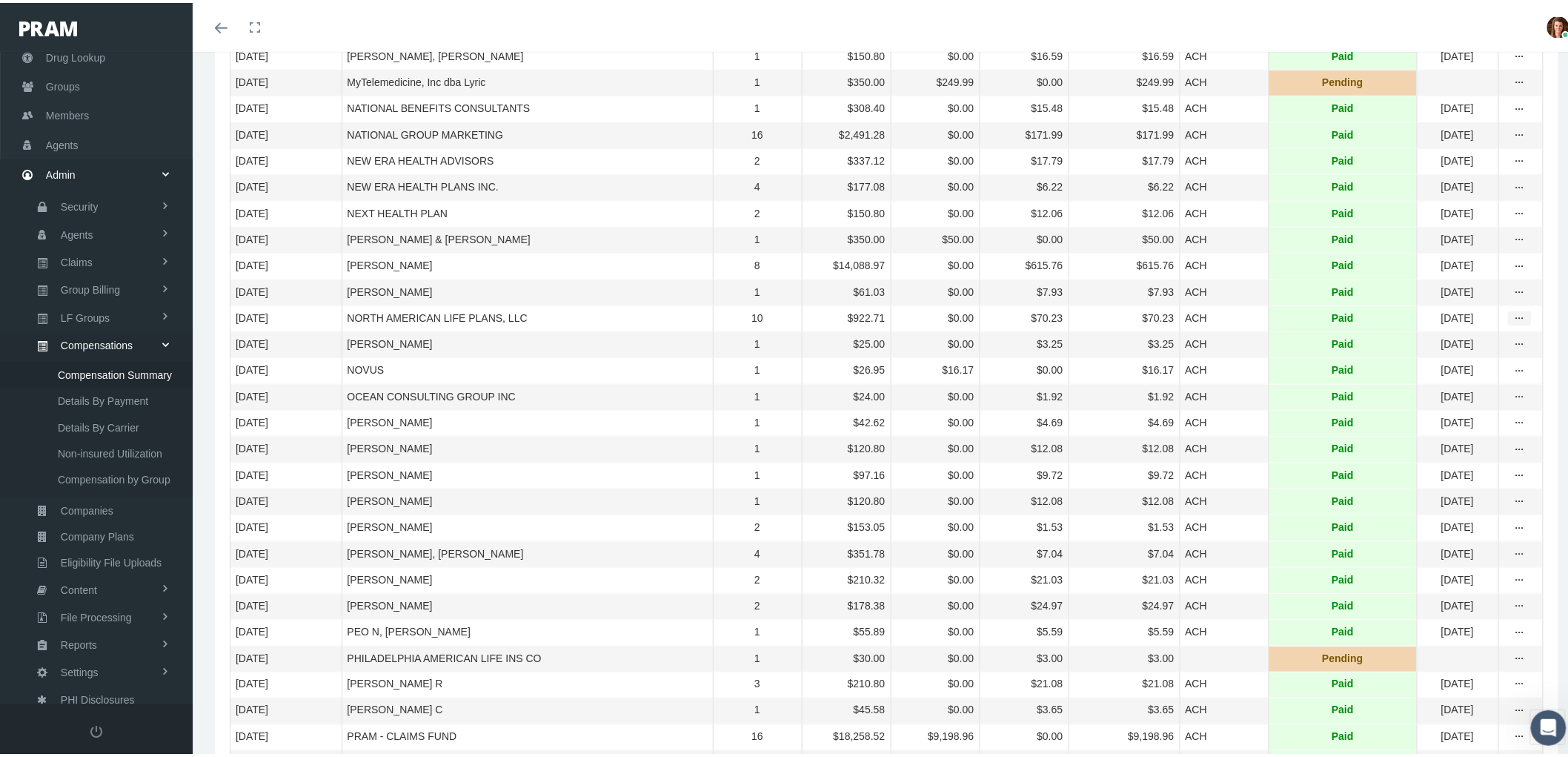
click at [1513, 322] on icon "more" at bounding box center [1519, 315] width 13 height 13
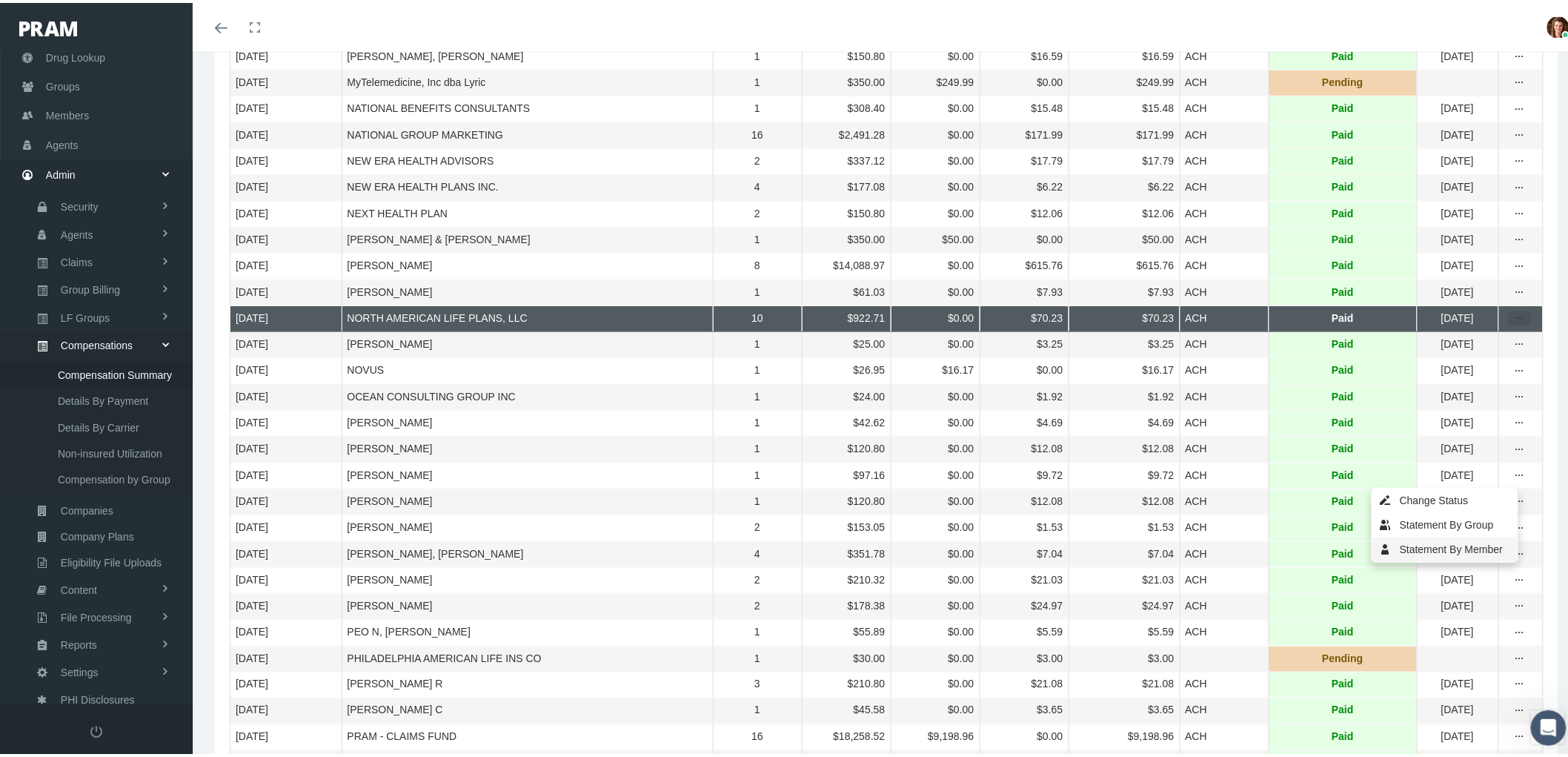
click at [1482, 540] on div "Statement By Member" at bounding box center [1445, 546] width 146 height 24
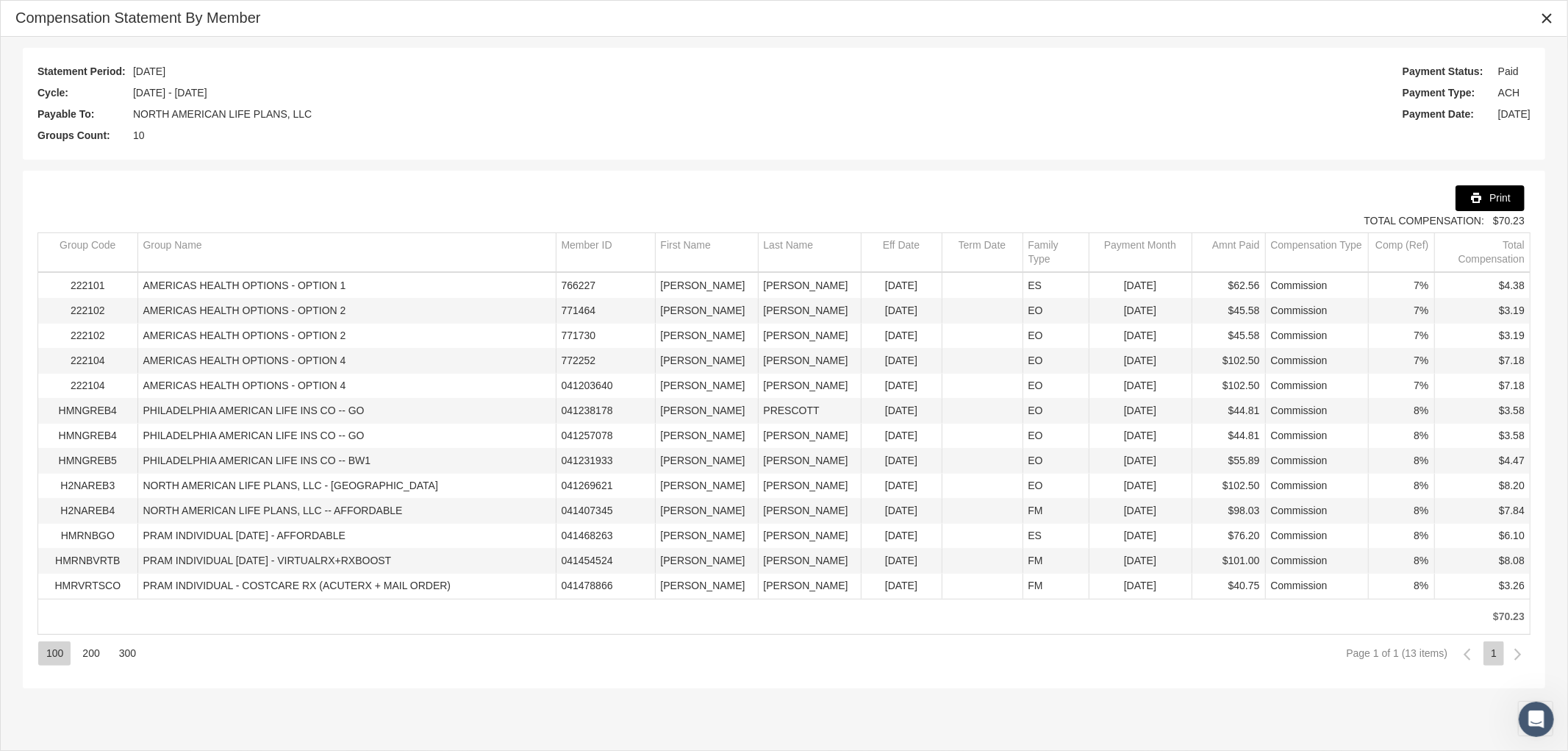
click at [1497, 198] on span "Print" at bounding box center [1500, 198] width 22 height 12
drag, startPoint x: 1551, startPoint y: 12, endPoint x: 1300, endPoint y: 2, distance: 251.2
click at [1551, 12] on icon "Close" at bounding box center [1546, 18] width 13 height 13
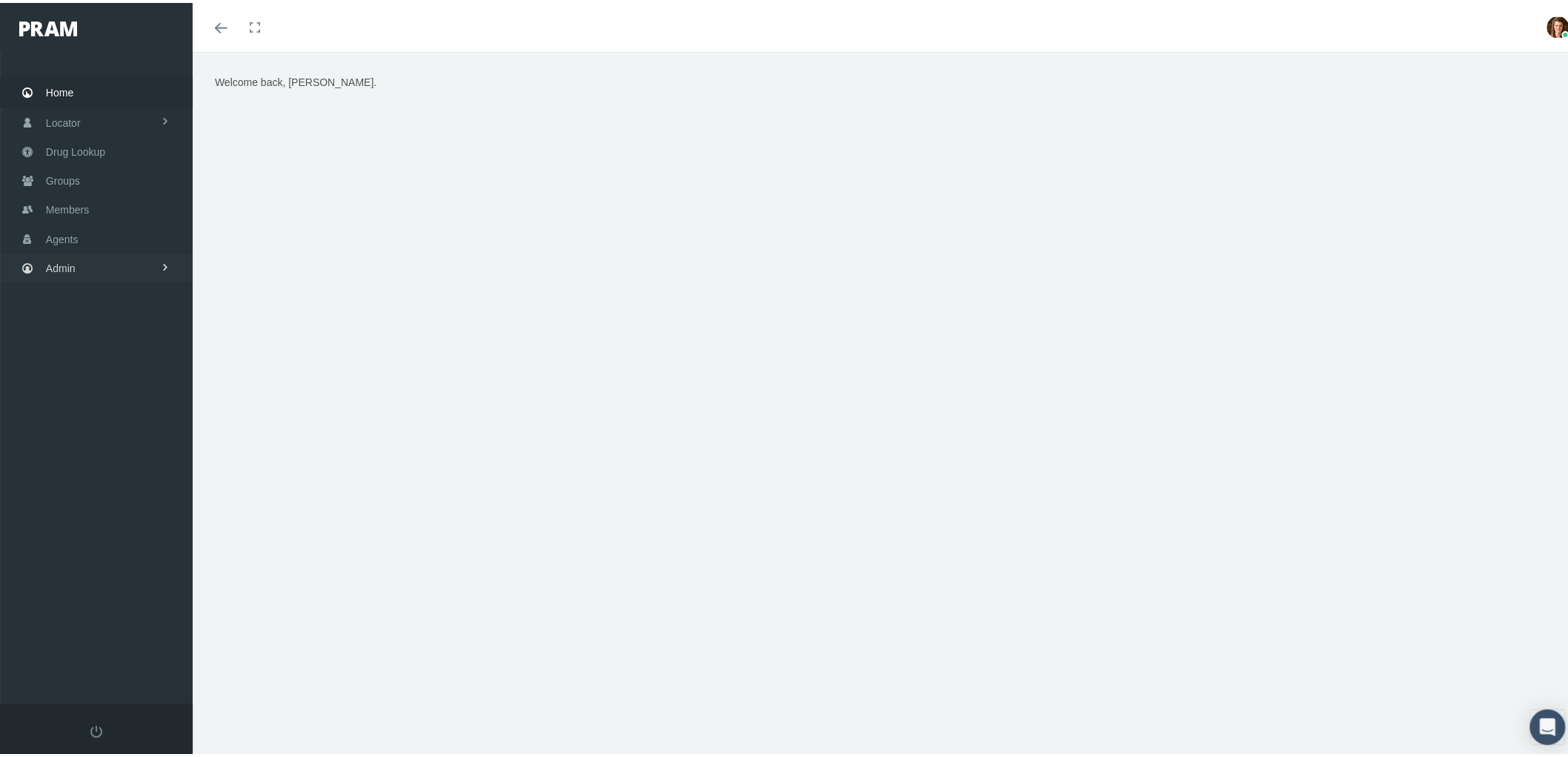
click at [89, 269] on link "Admin" at bounding box center [96, 264] width 192 height 29
click at [74, 355] on span "Claims" at bounding box center [77, 353] width 32 height 25
click at [106, 378] on span "PBM Invoices" at bounding box center [89, 382] width 64 height 25
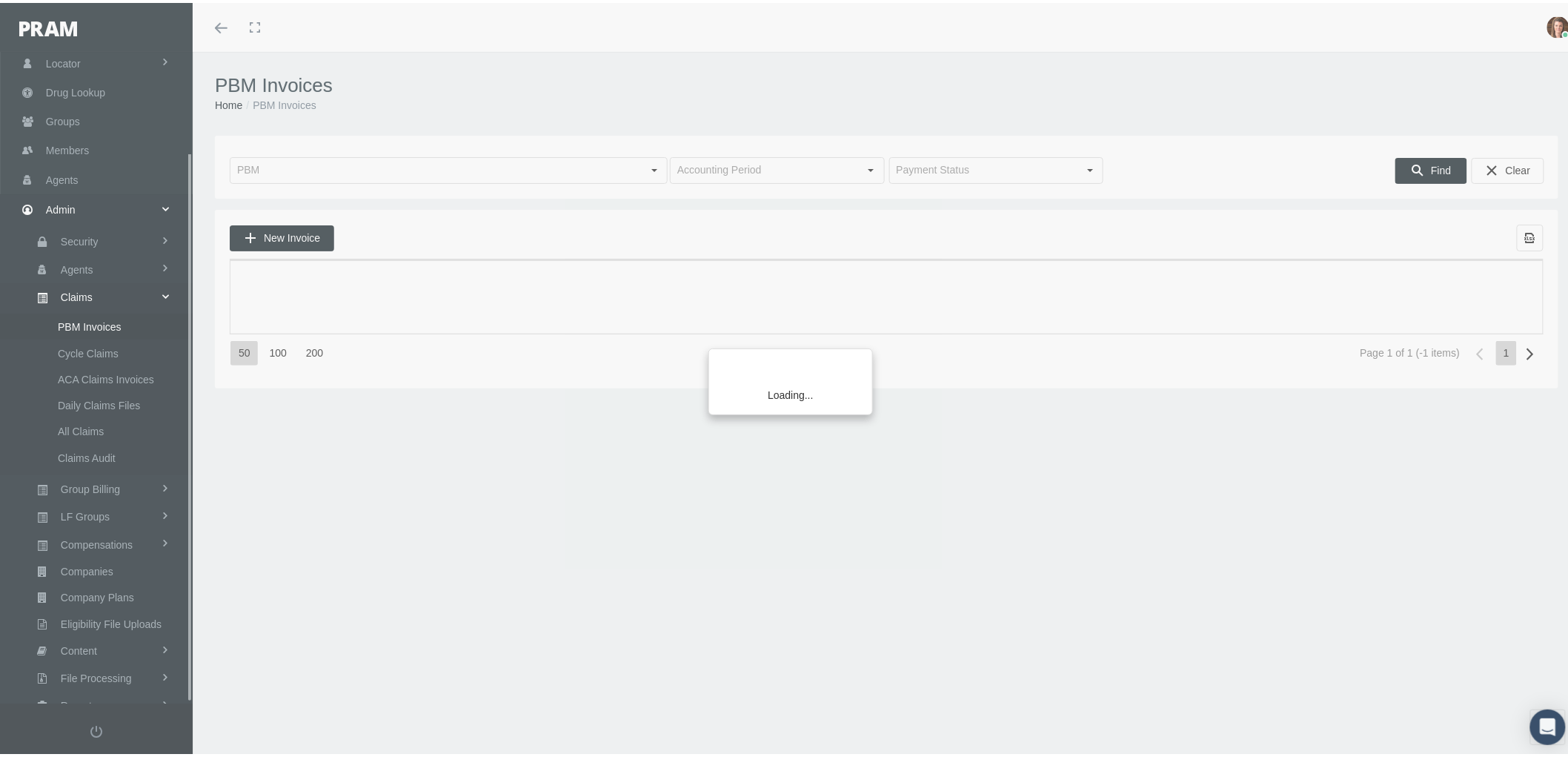
scroll to position [119, 0]
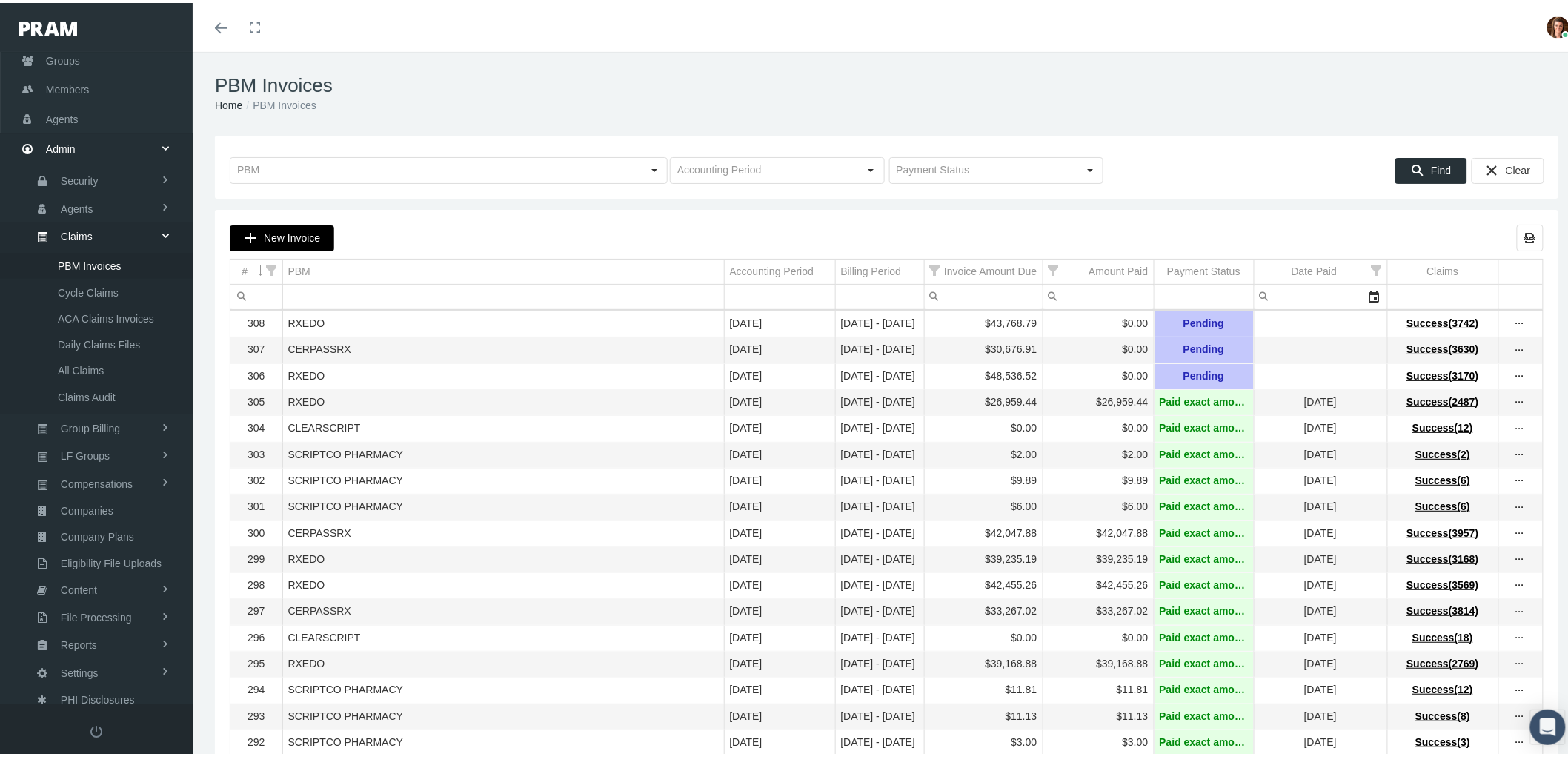
click at [269, 235] on span "New Invoice" at bounding box center [291, 235] width 56 height 12
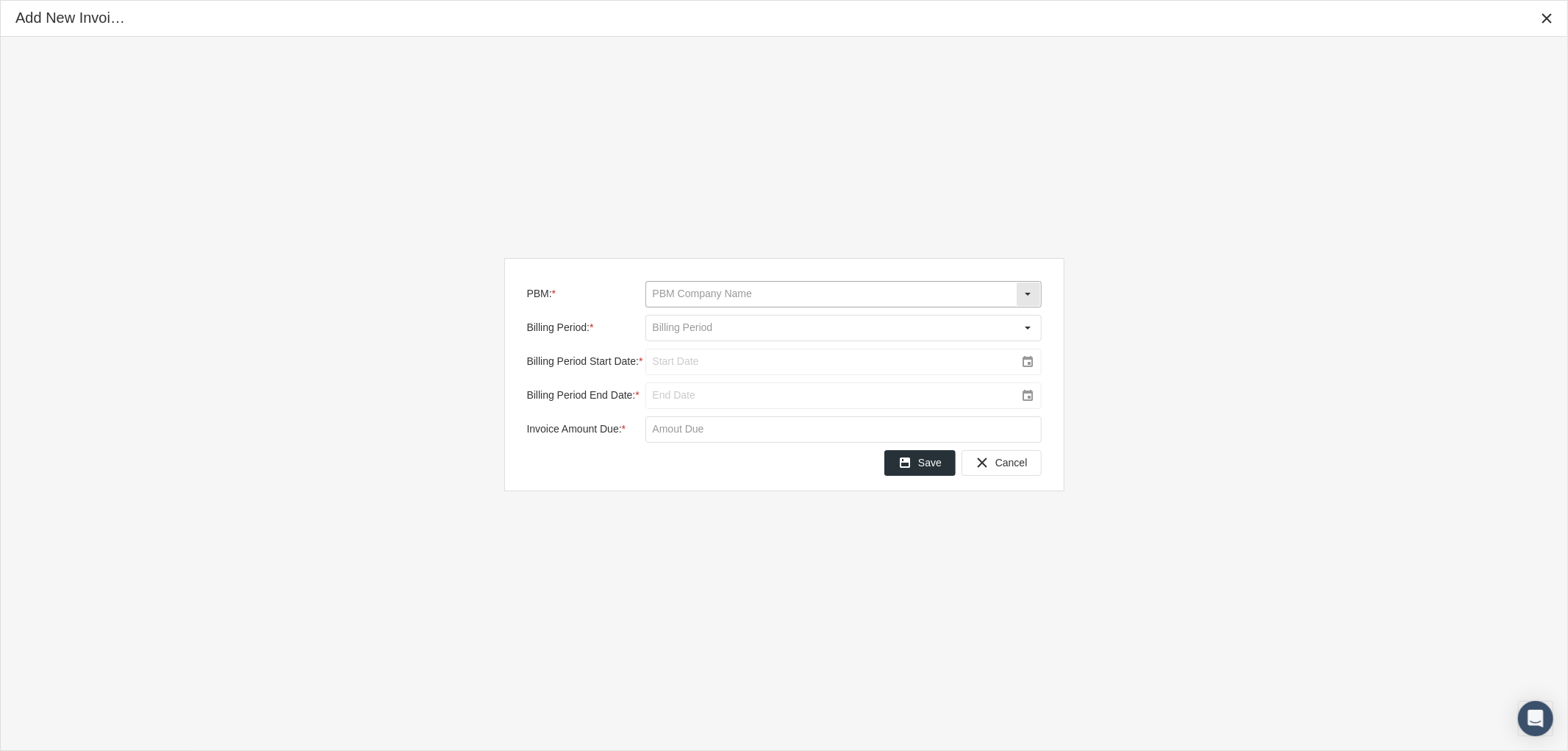
click at [729, 287] on input "PBM: *" at bounding box center [831, 294] width 370 height 25
click at [722, 337] on div "CLEARSCRIPT" at bounding box center [844, 344] width 393 height 24
type input "CLEARSCRIPT"
click at [1030, 328] on div "Select" at bounding box center [1028, 328] width 23 height 23
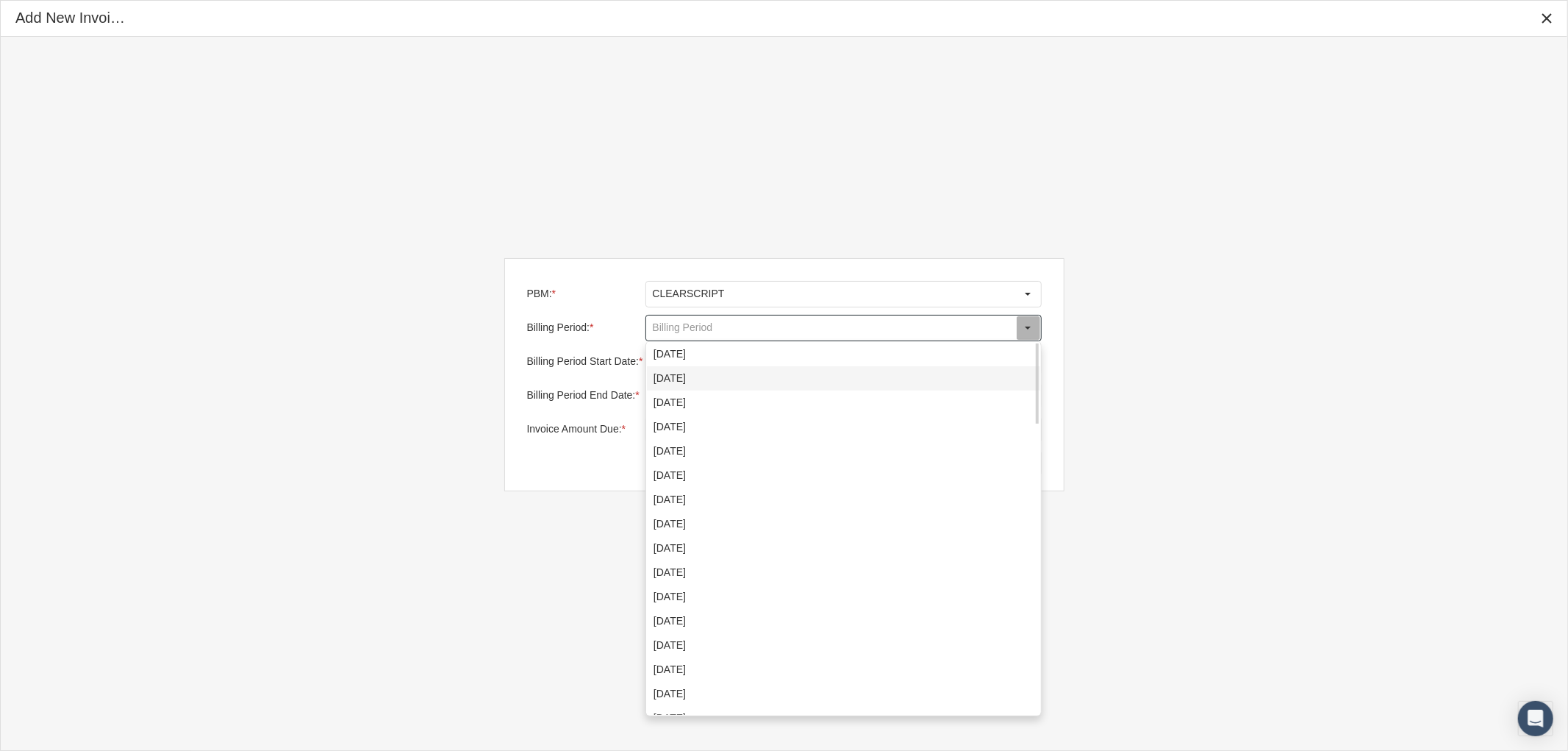
click at [829, 375] on div "August 2025" at bounding box center [844, 378] width 393 height 24
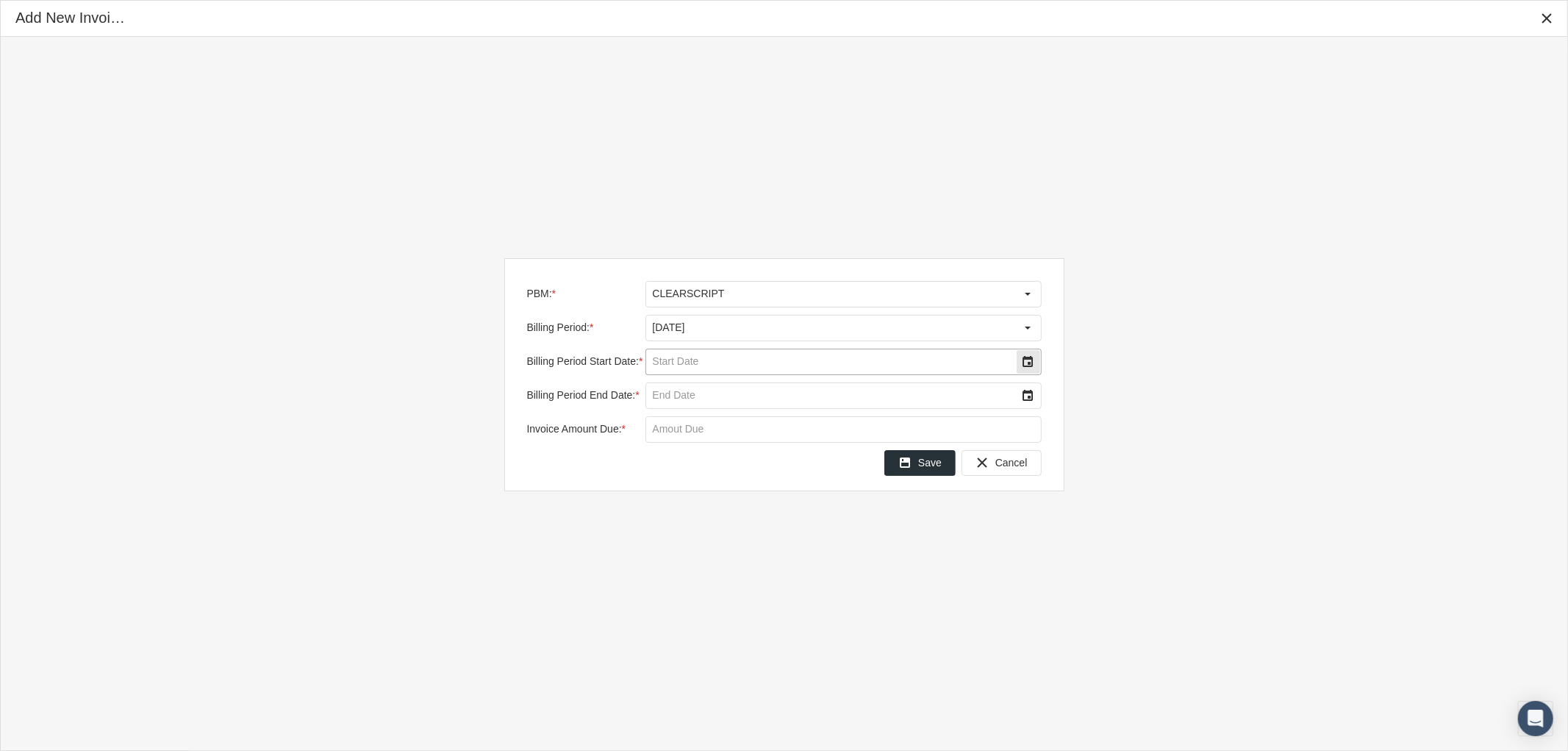
click at [1033, 366] on div "Select" at bounding box center [1028, 362] width 23 height 23
click at [816, 449] on td "1" at bounding box center [823, 459] width 29 height 23
click at [1030, 397] on div "Select" at bounding box center [1028, 396] width 23 height 23
click at [817, 535] on span "15" at bounding box center [823, 539] width 12 height 12
click at [694, 434] on input "Invoice Amount Due: *" at bounding box center [844, 429] width 395 height 25
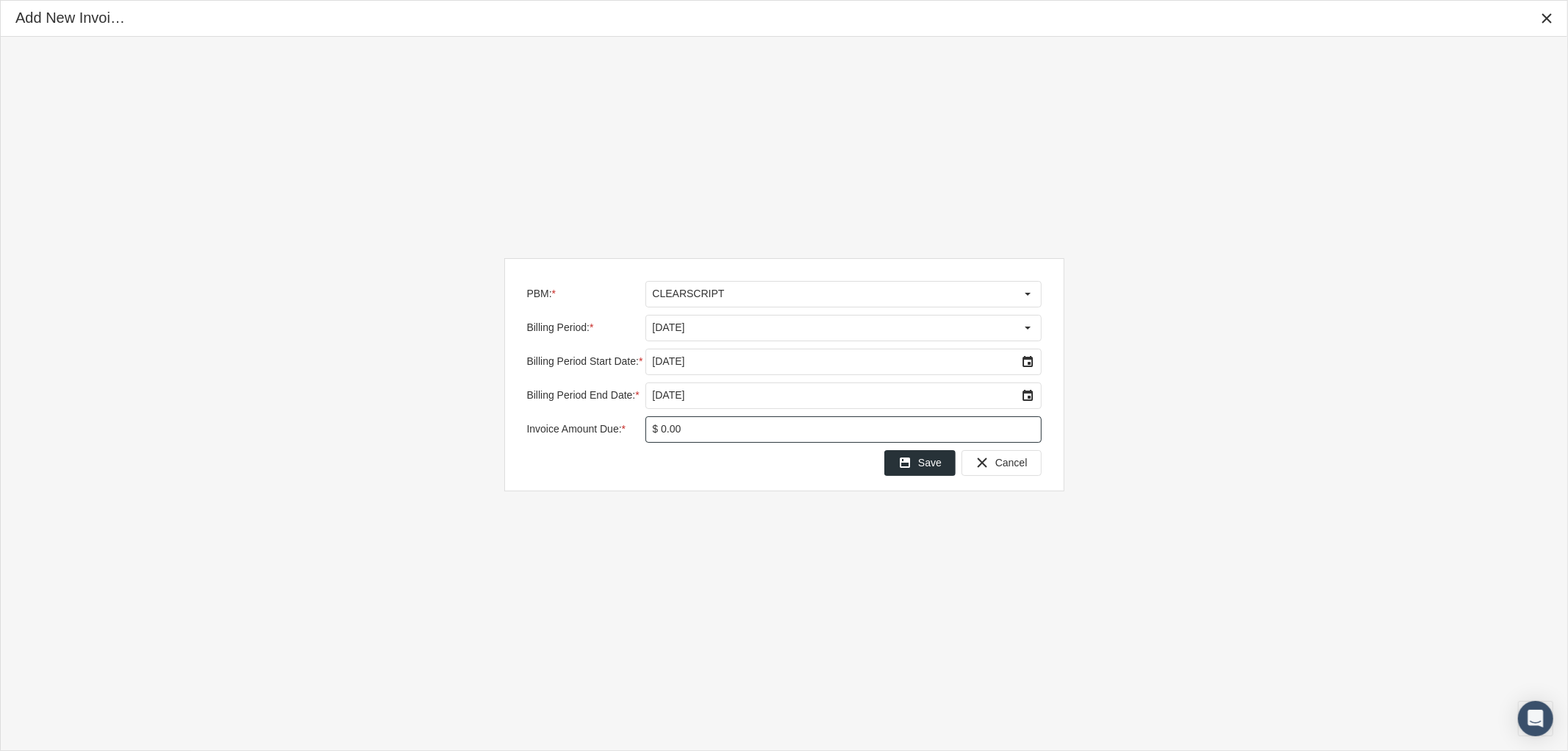
type input "$ 0.00"
click at [930, 459] on span "Save" at bounding box center [930, 462] width 23 height 12
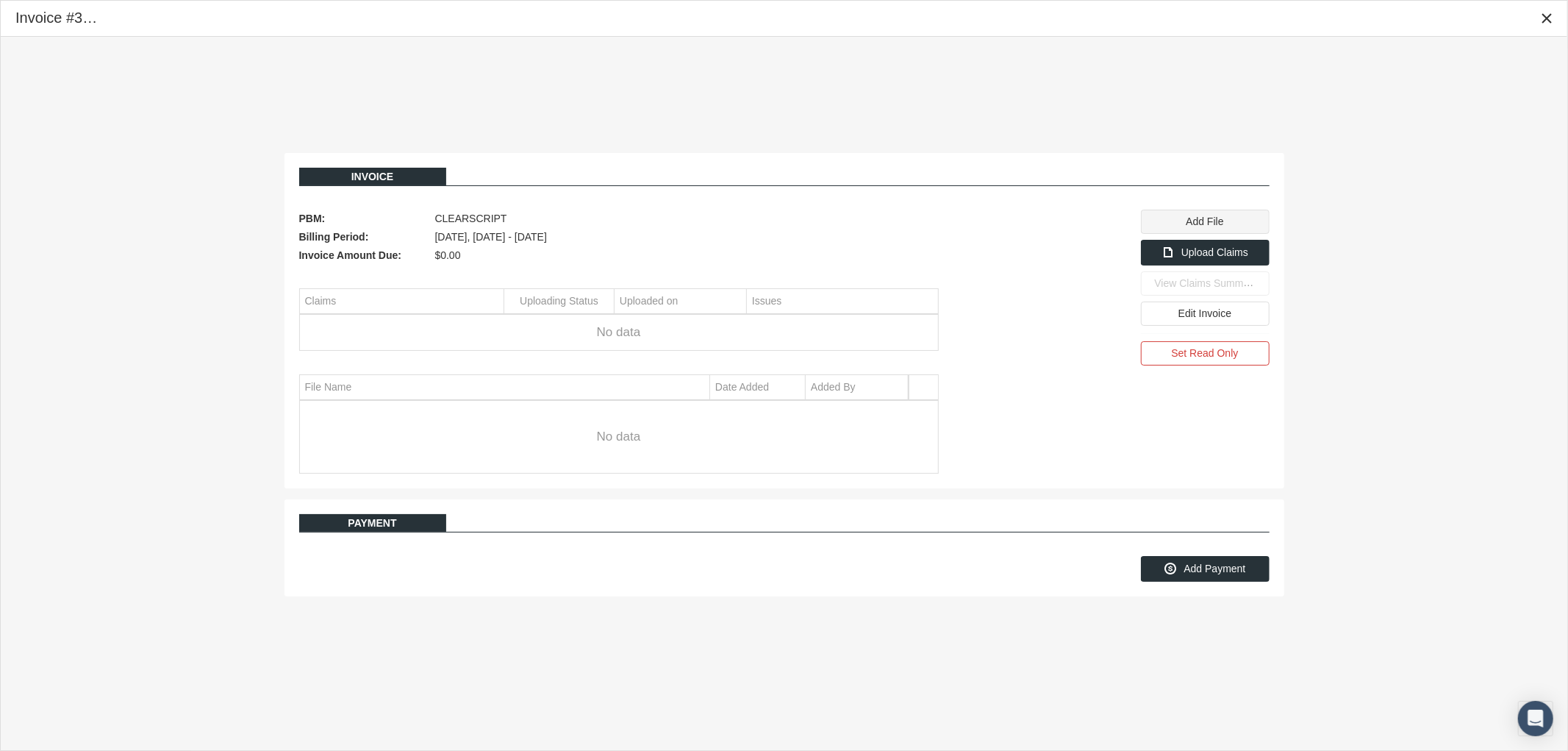
click at [1211, 222] on span "Add File" at bounding box center [1204, 222] width 37 height 12
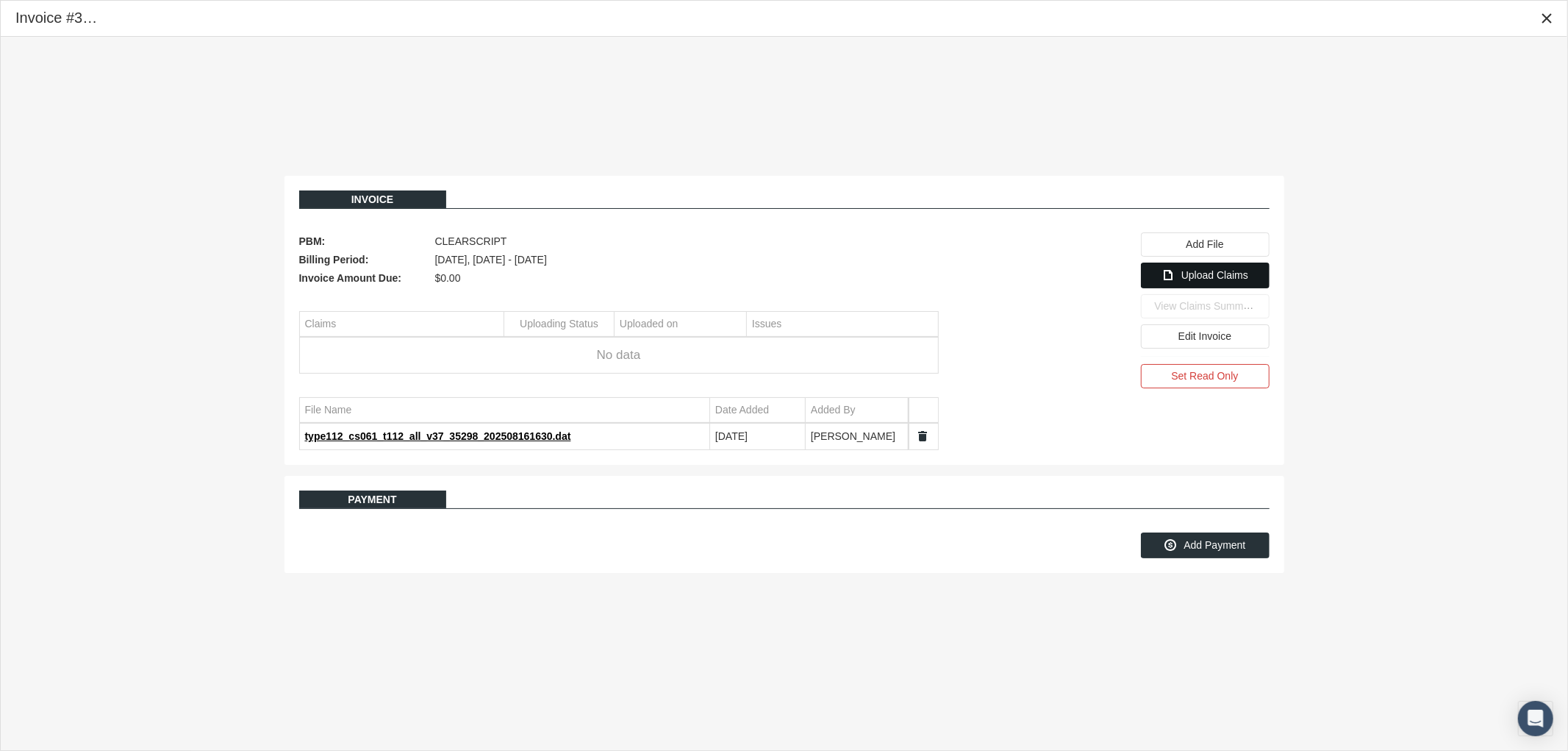
click at [1193, 285] on div "Upload Claims" at bounding box center [1205, 275] width 127 height 24
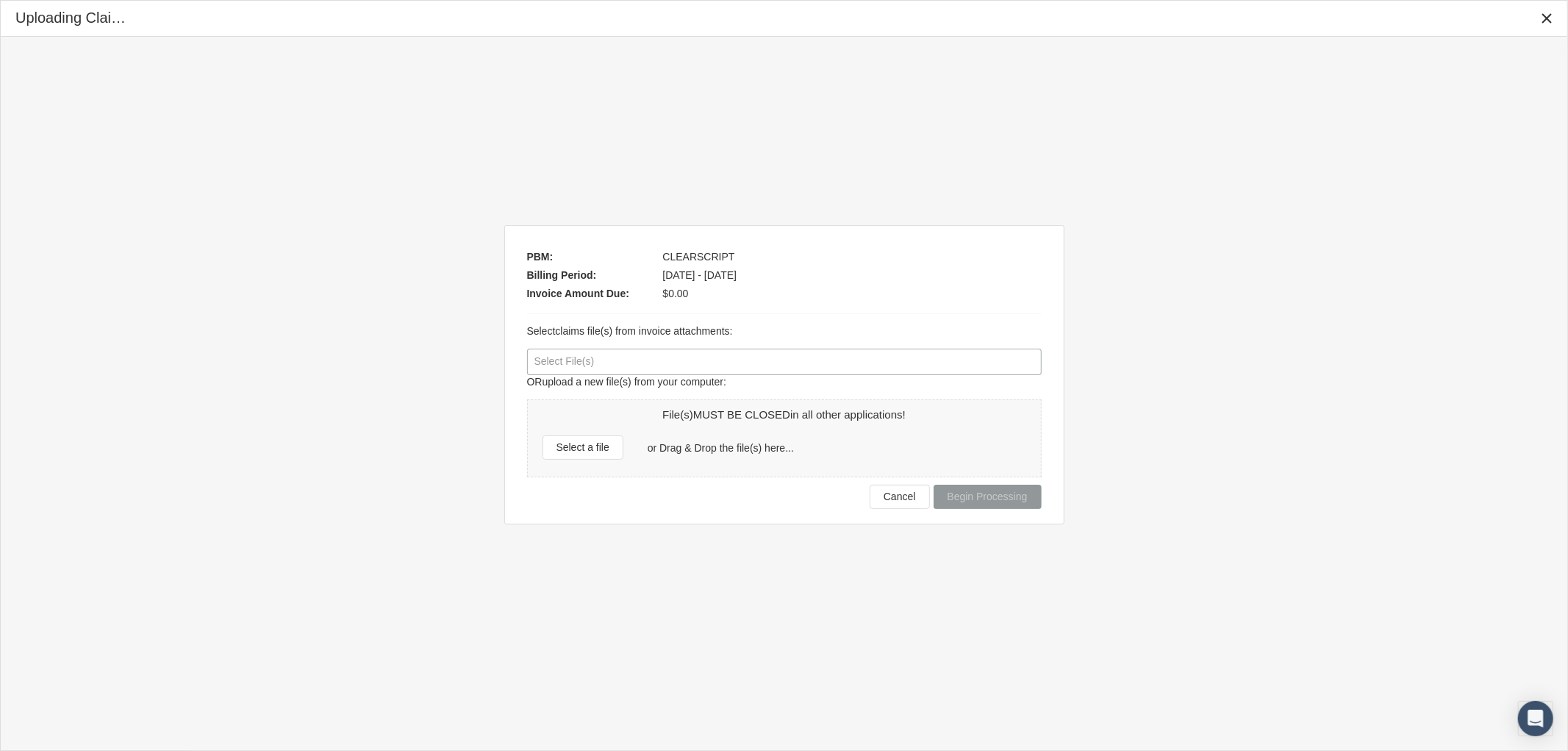
click at [674, 373] on div at bounding box center [784, 362] width 513 height 25
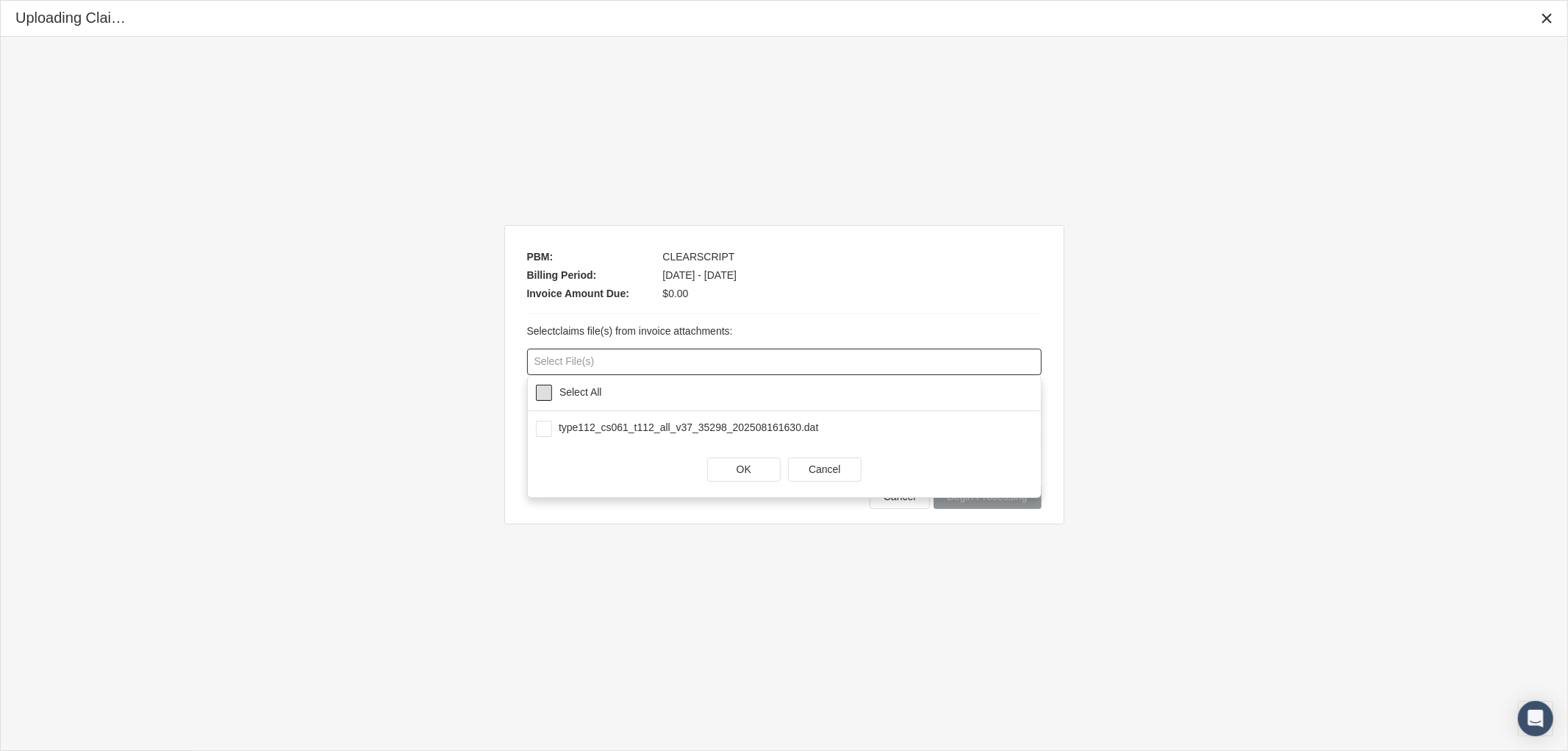
click at [542, 388] on span at bounding box center [543, 392] width 16 height 16
click at [752, 464] on div "OK" at bounding box center [743, 469] width 72 height 22
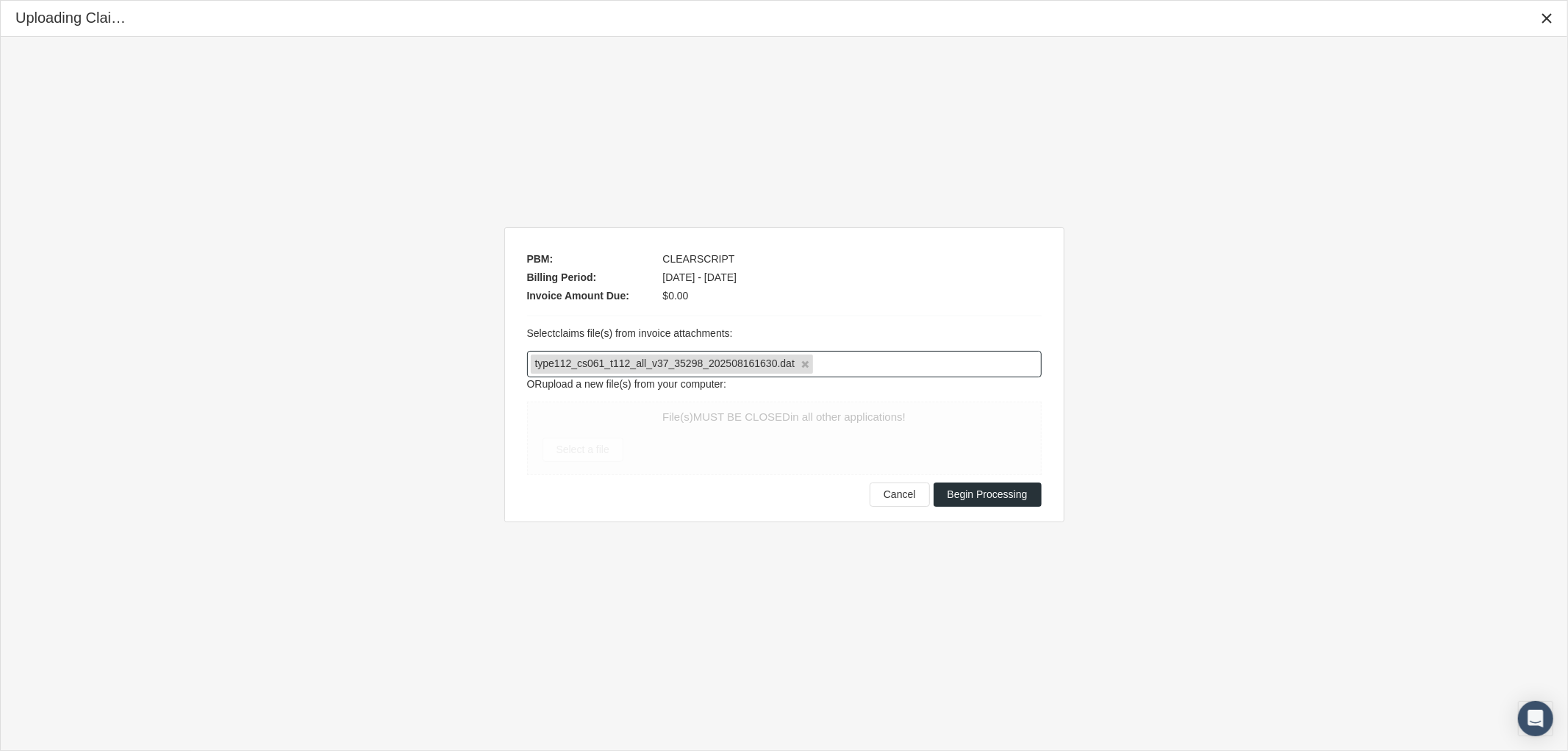
click at [997, 483] on div "Begin Processing" at bounding box center [987, 494] width 106 height 22
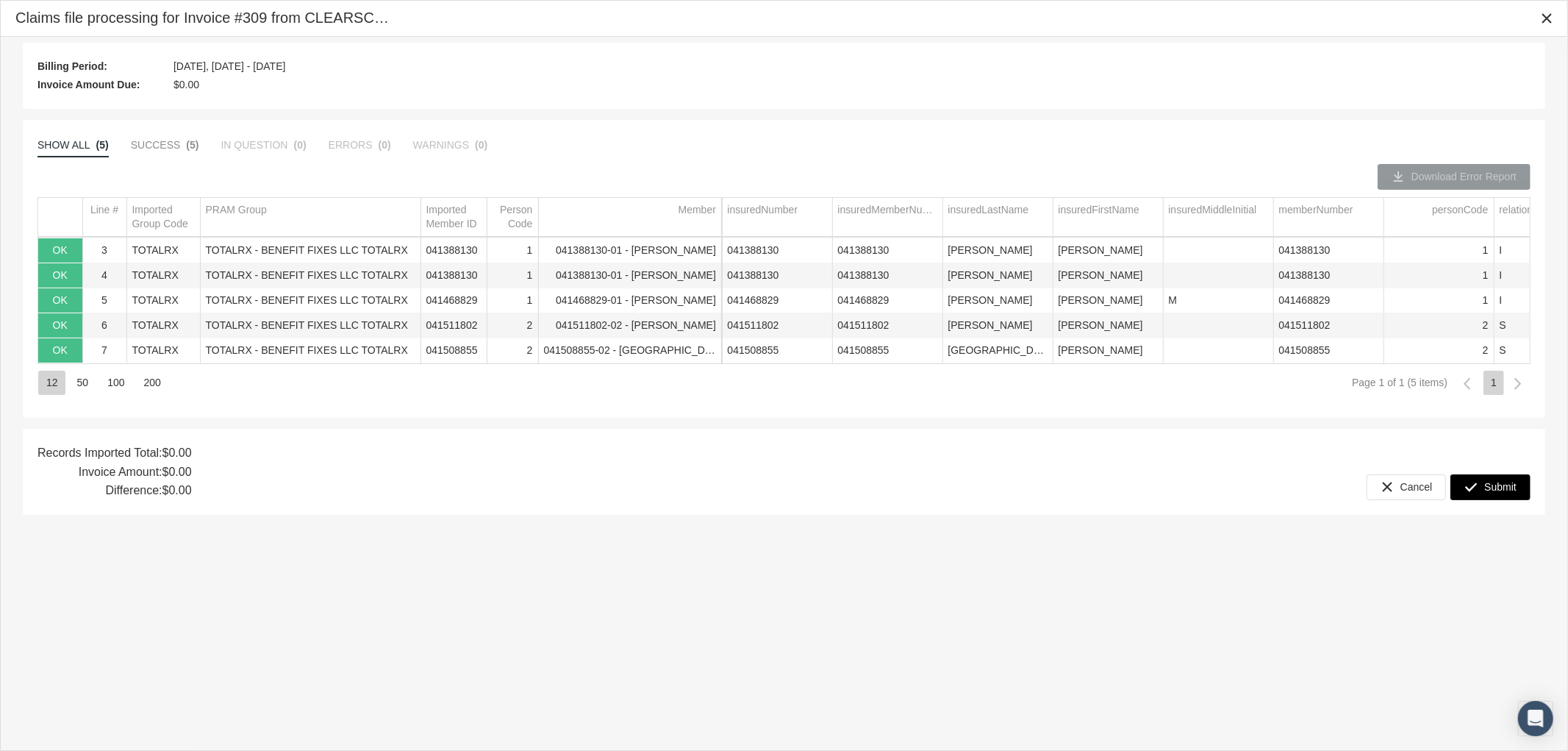
click at [1490, 483] on span "Submit" at bounding box center [1500, 487] width 32 height 12
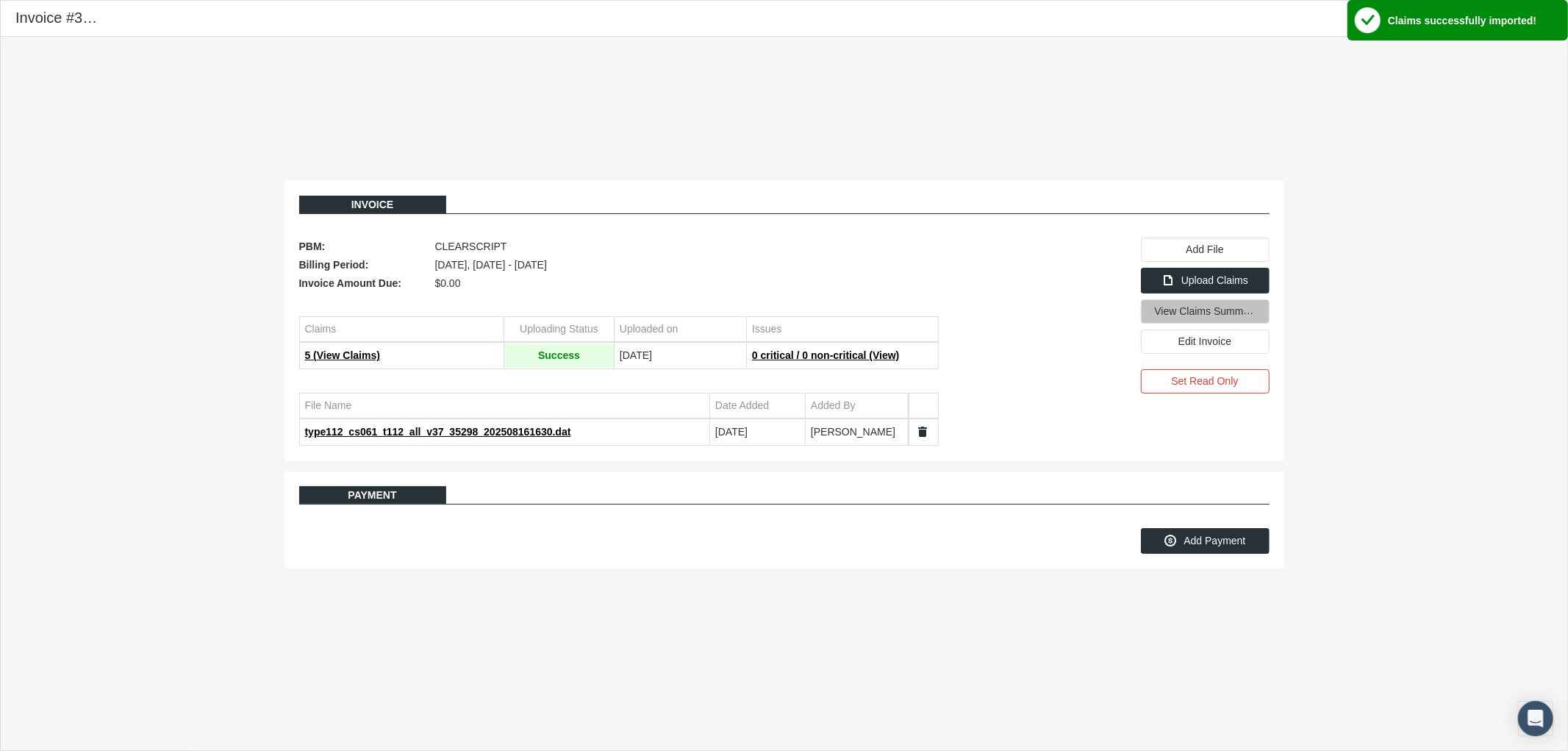
click at [1189, 316] on span "View Claims Summary" at bounding box center [1206, 310] width 104 height 12
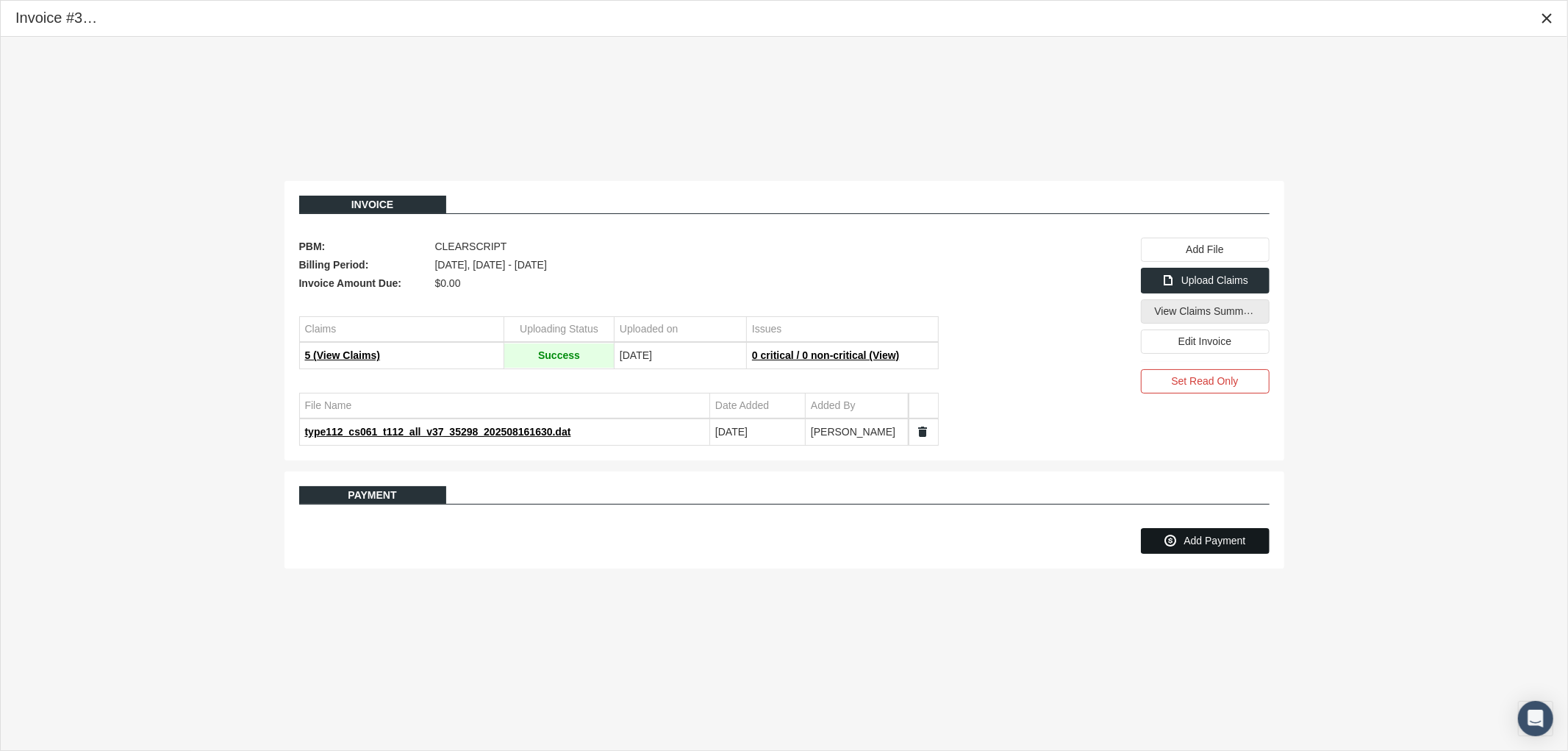
click at [1208, 539] on span "Add Payment" at bounding box center [1215, 540] width 61 height 12
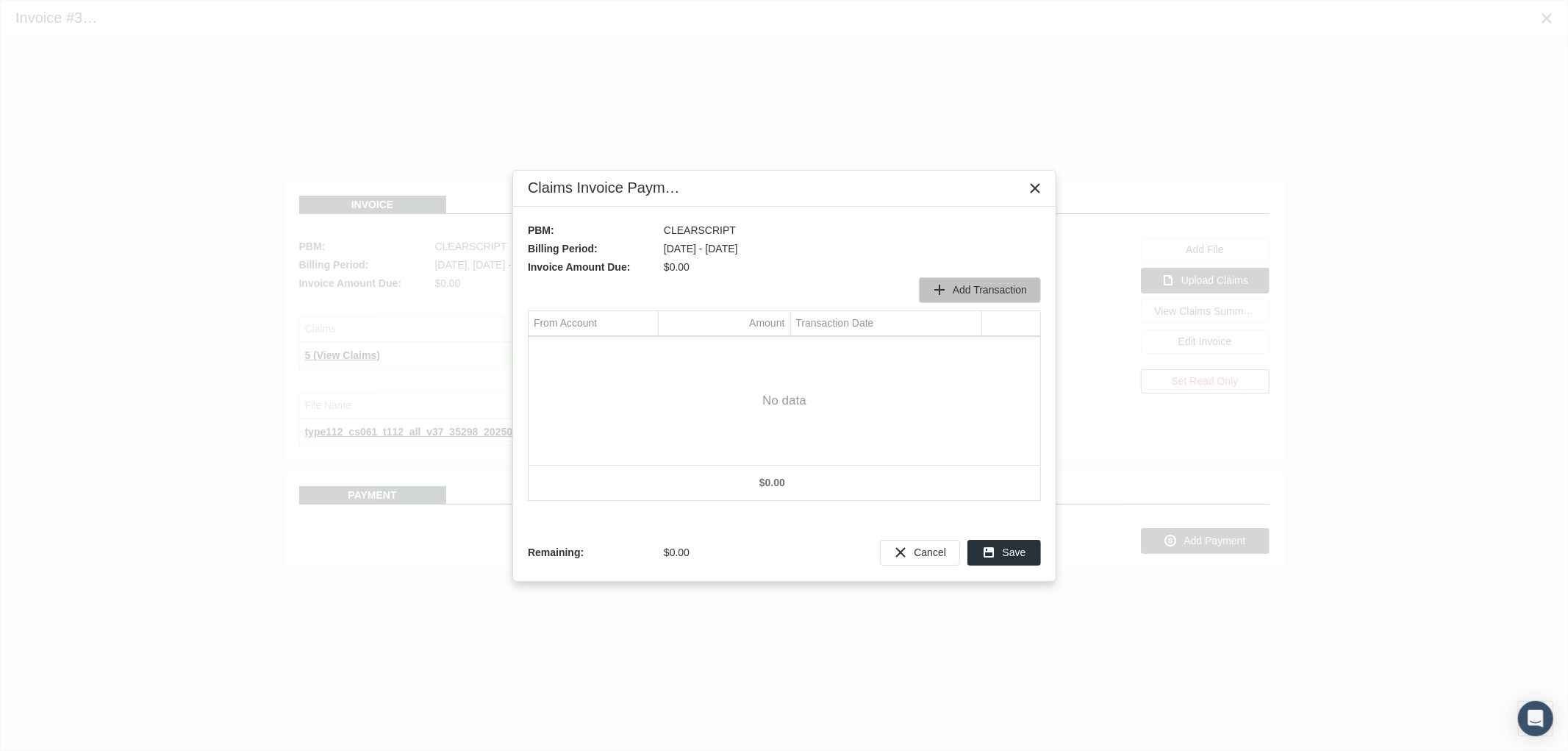
click at [972, 287] on span "Add Transaction" at bounding box center [989, 290] width 74 height 12
click at [638, 357] on div "Select" at bounding box center [645, 349] width 23 height 22
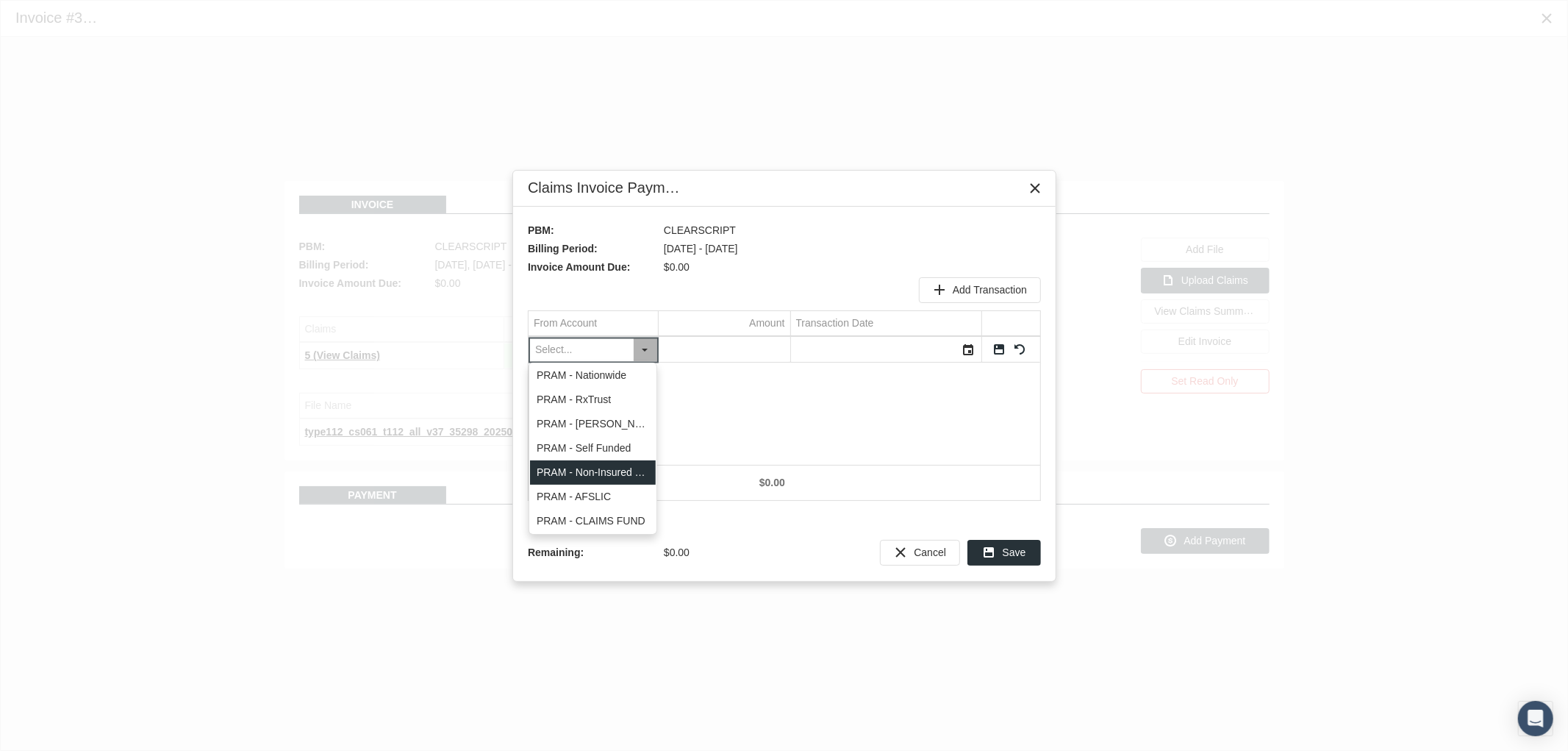
click at [629, 471] on div "PRAM - Non-Insured Trust" at bounding box center [593, 472] width 126 height 24
type input "PRAM - Non-Insured Trust"
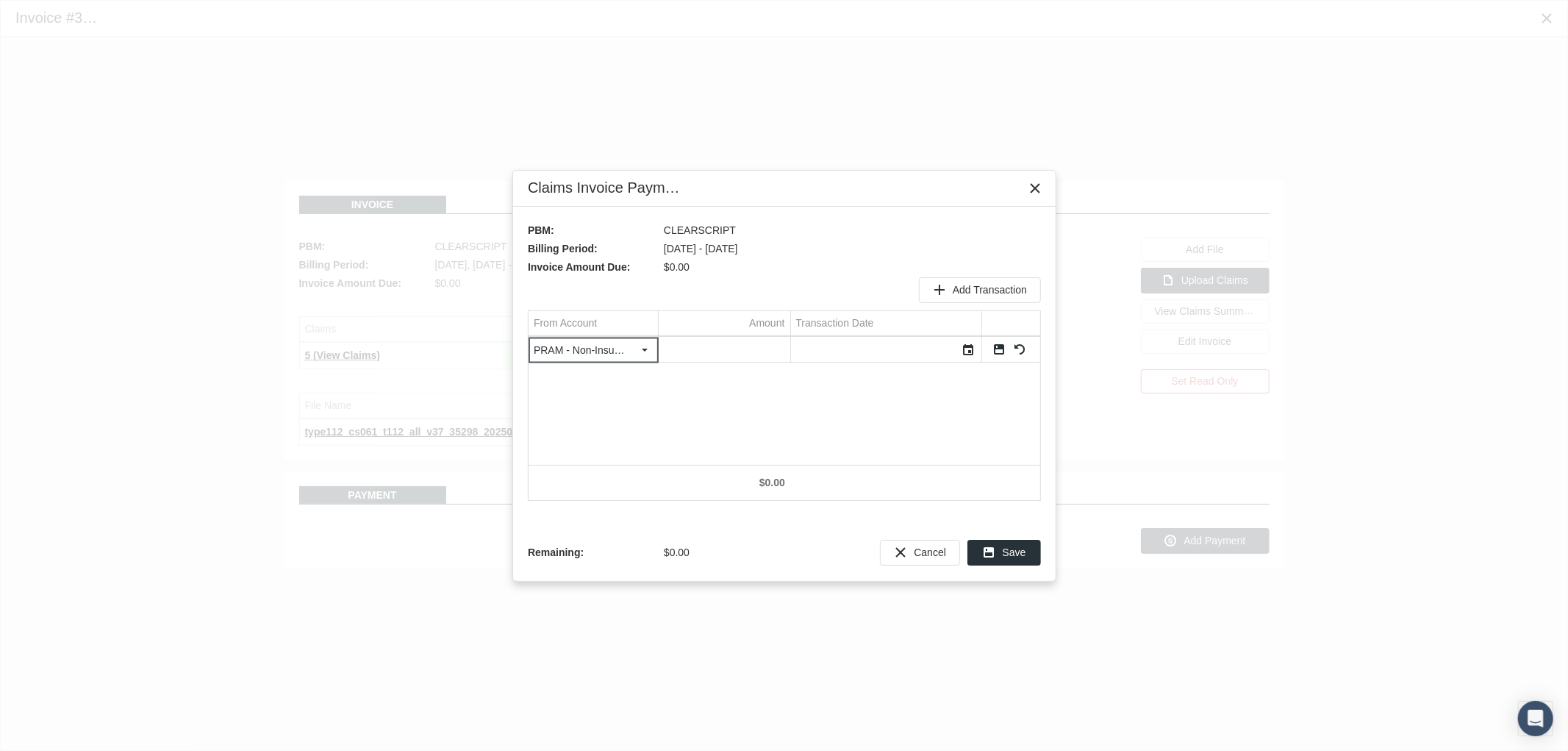
click at [757, 348] on input "Data grid" at bounding box center [724, 349] width 132 height 24
type input "0"
click at [965, 352] on div "Select" at bounding box center [969, 349] width 23 height 22
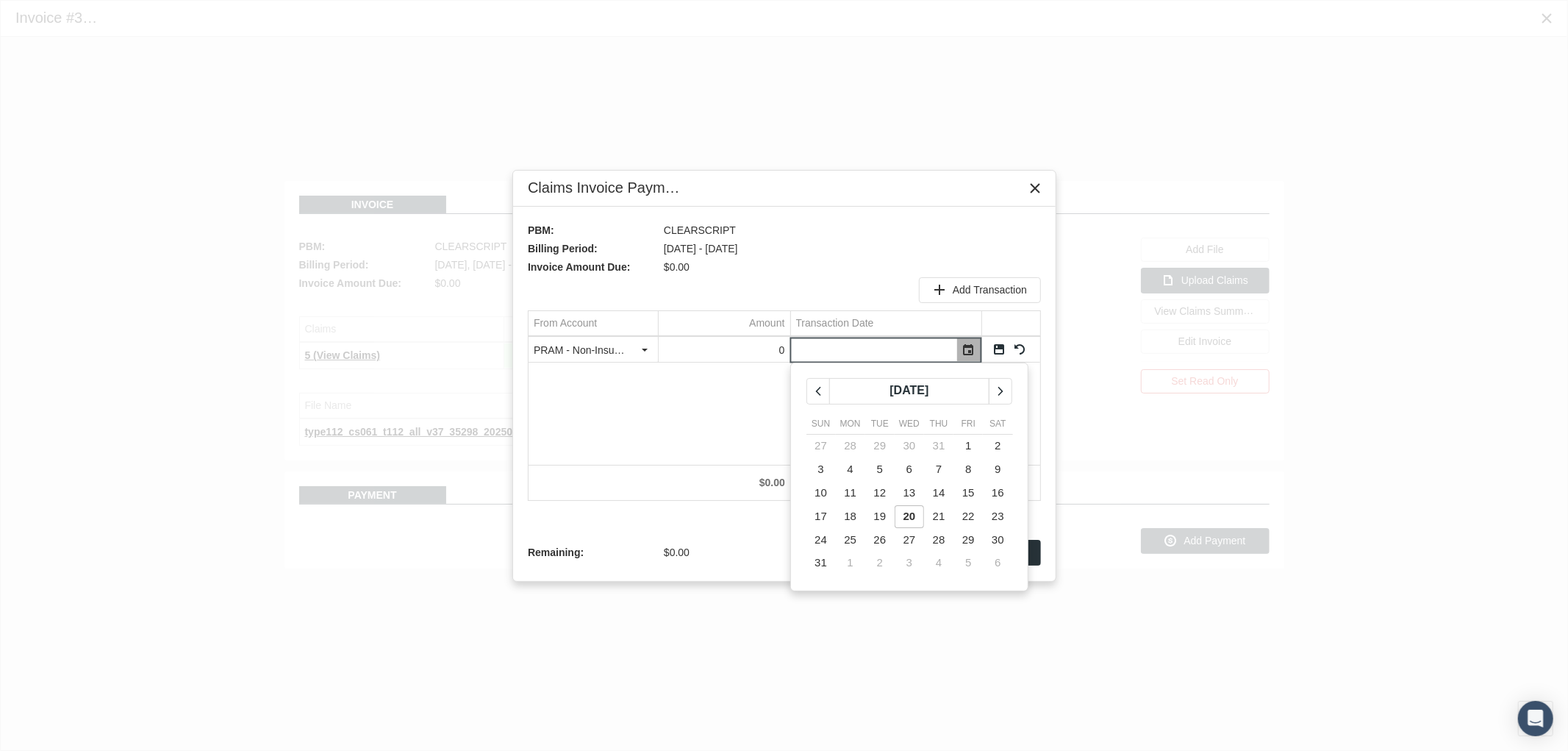
click at [907, 512] on span "20" at bounding box center [909, 515] width 12 height 12
type input "08/20/2025"
click at [997, 349] on link "Save" at bounding box center [999, 349] width 13 height 13
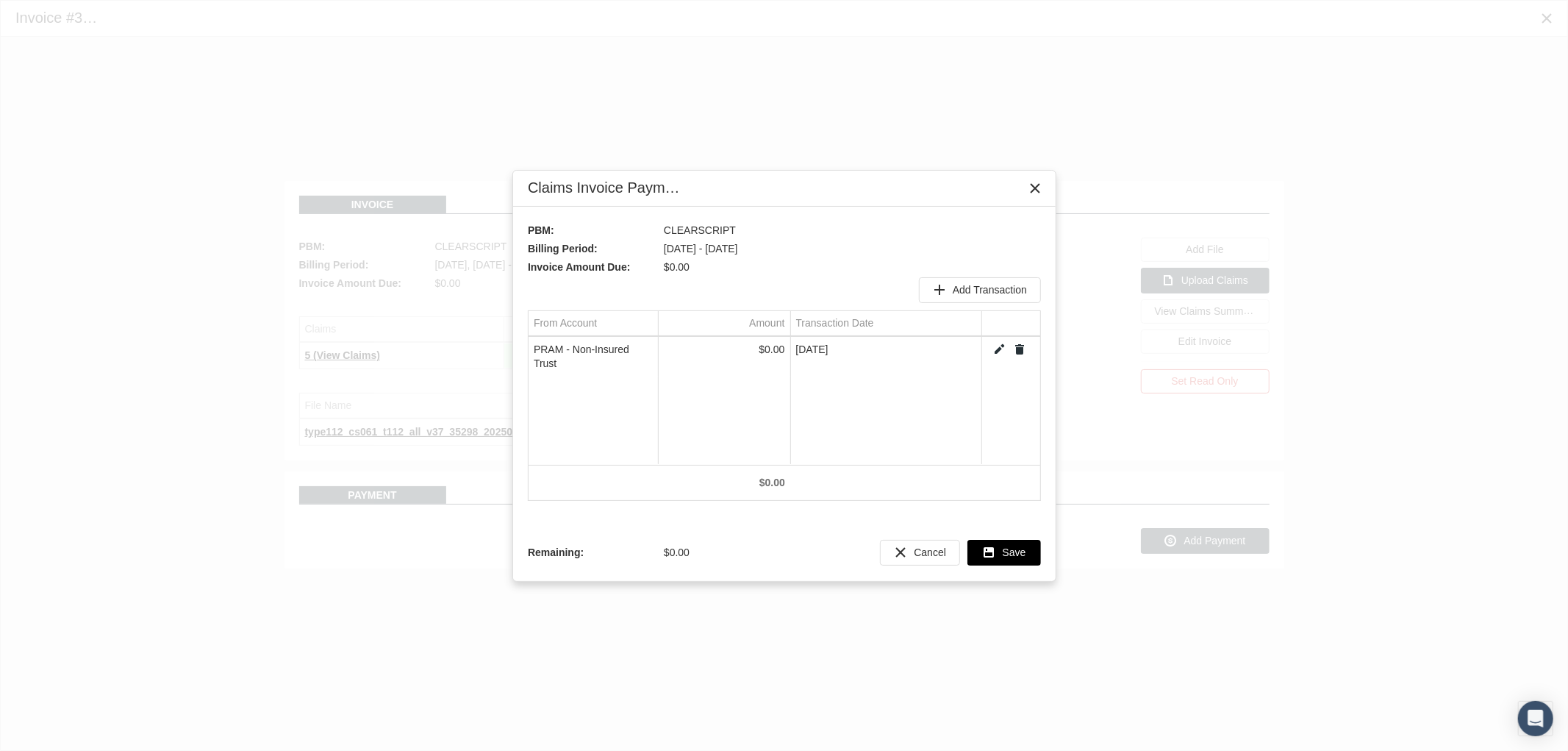
click at [1010, 546] on span "Save" at bounding box center [1015, 552] width 23 height 12
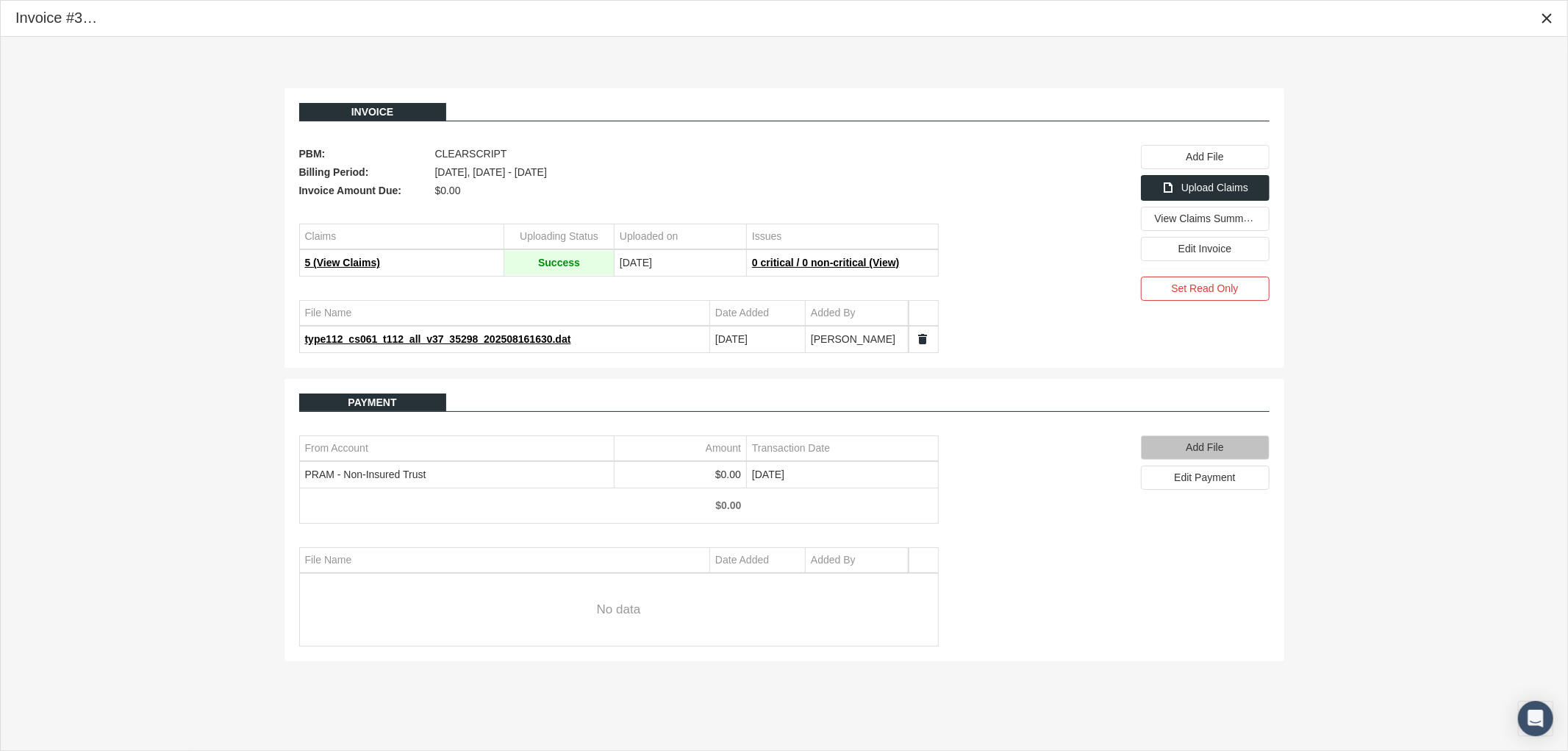
click at [1197, 453] on span "Add File" at bounding box center [1204, 447] width 37 height 12
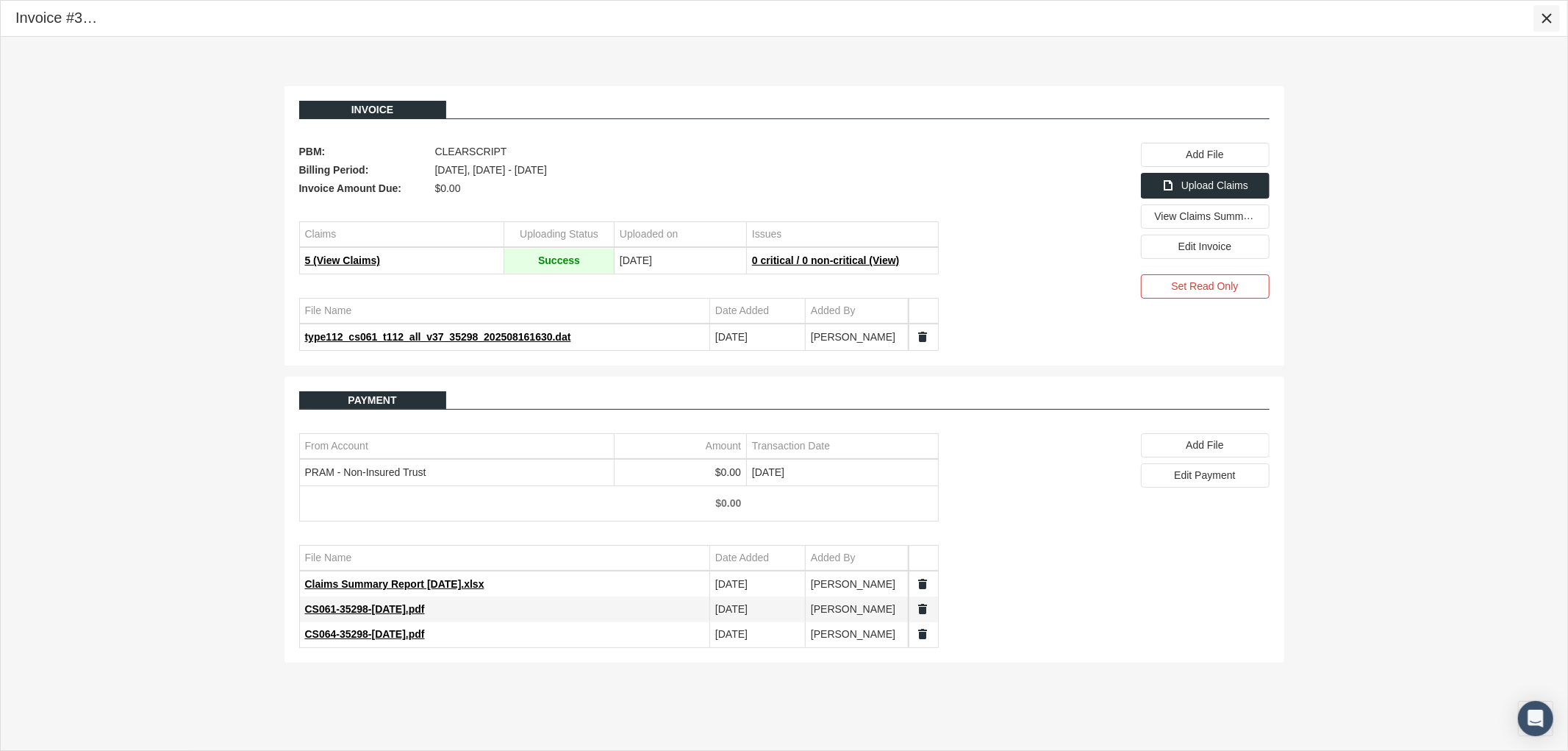
click at [1549, 19] on icon "Close" at bounding box center [1546, 18] width 13 height 13
